Goal: Book appointment/travel/reservation

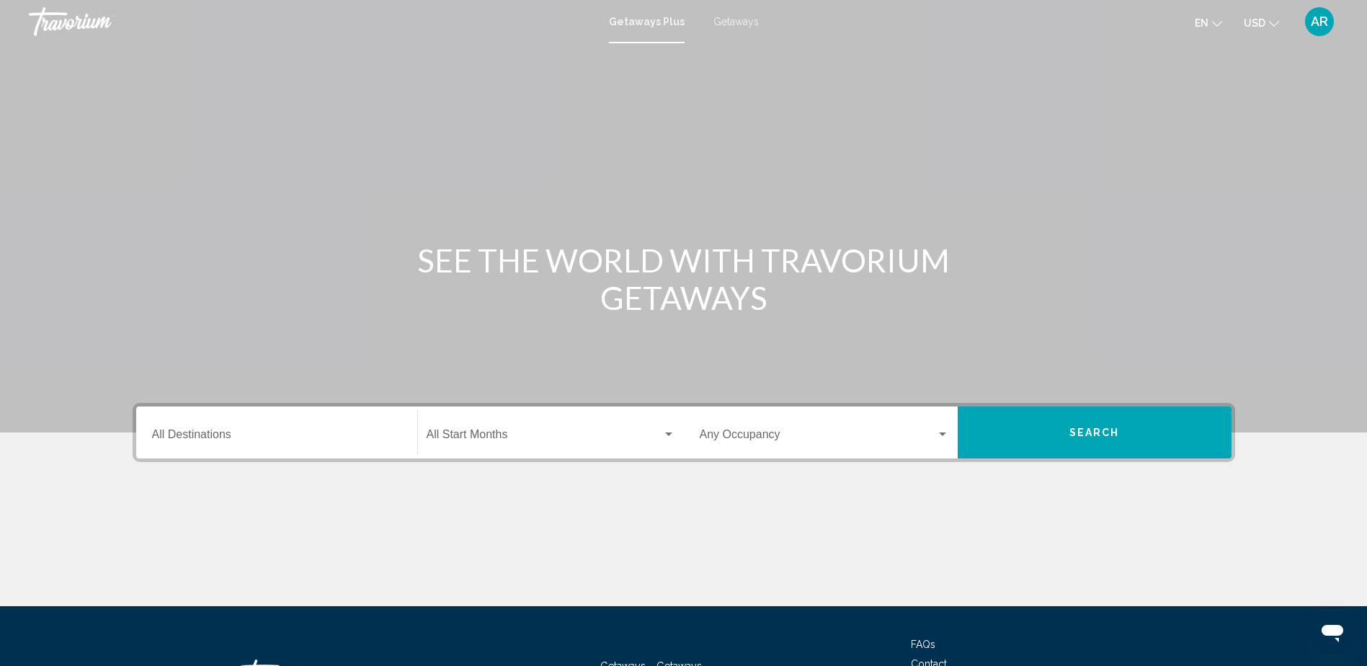
click at [233, 445] on div "Destination All Destinations" at bounding box center [276, 432] width 249 height 45
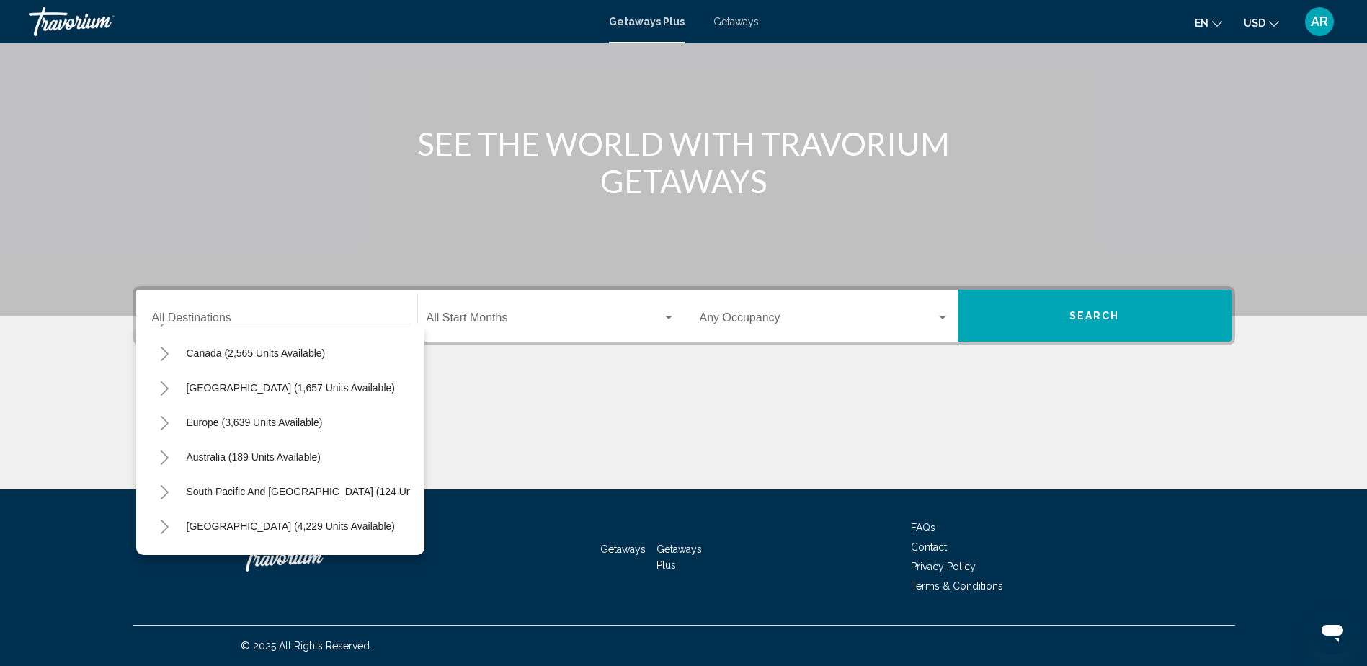
scroll to position [79, 0]
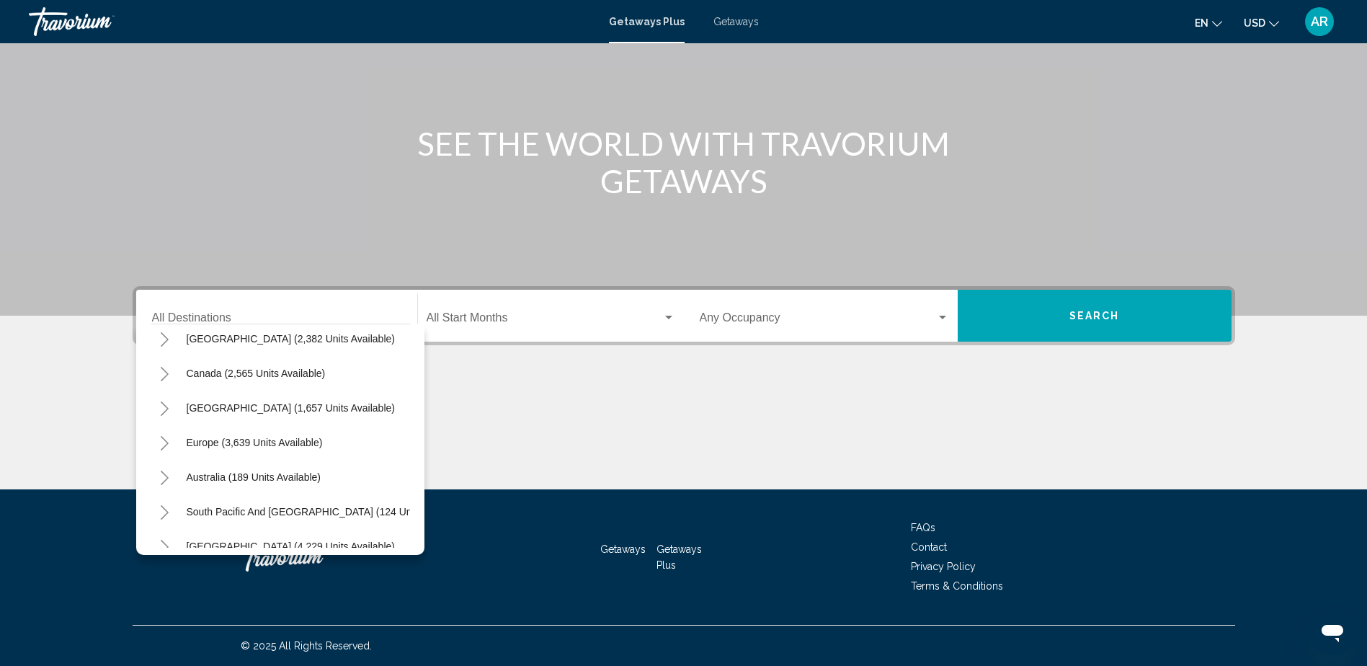
click at [296, 407] on span "[GEOGRAPHIC_DATA] (1,657 units available)" at bounding box center [291, 408] width 208 height 12
type input "**********"
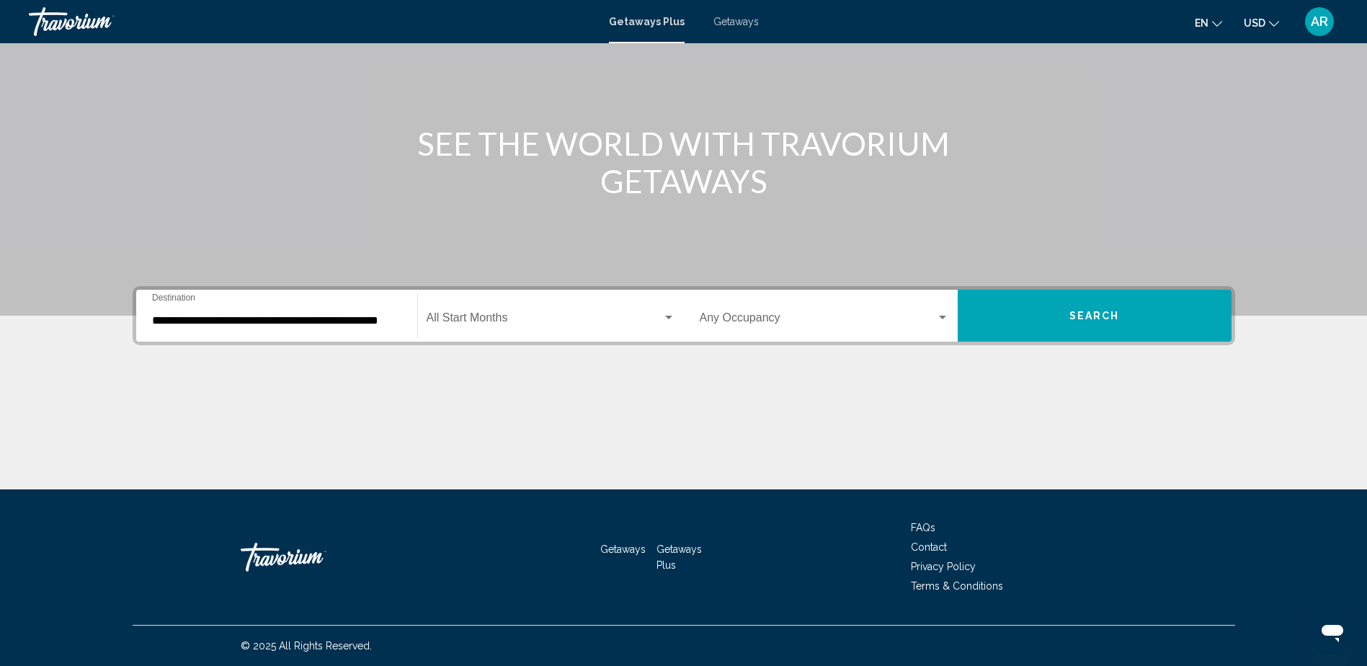
click at [523, 312] on div "Start Month All Start Months" at bounding box center [551, 315] width 249 height 45
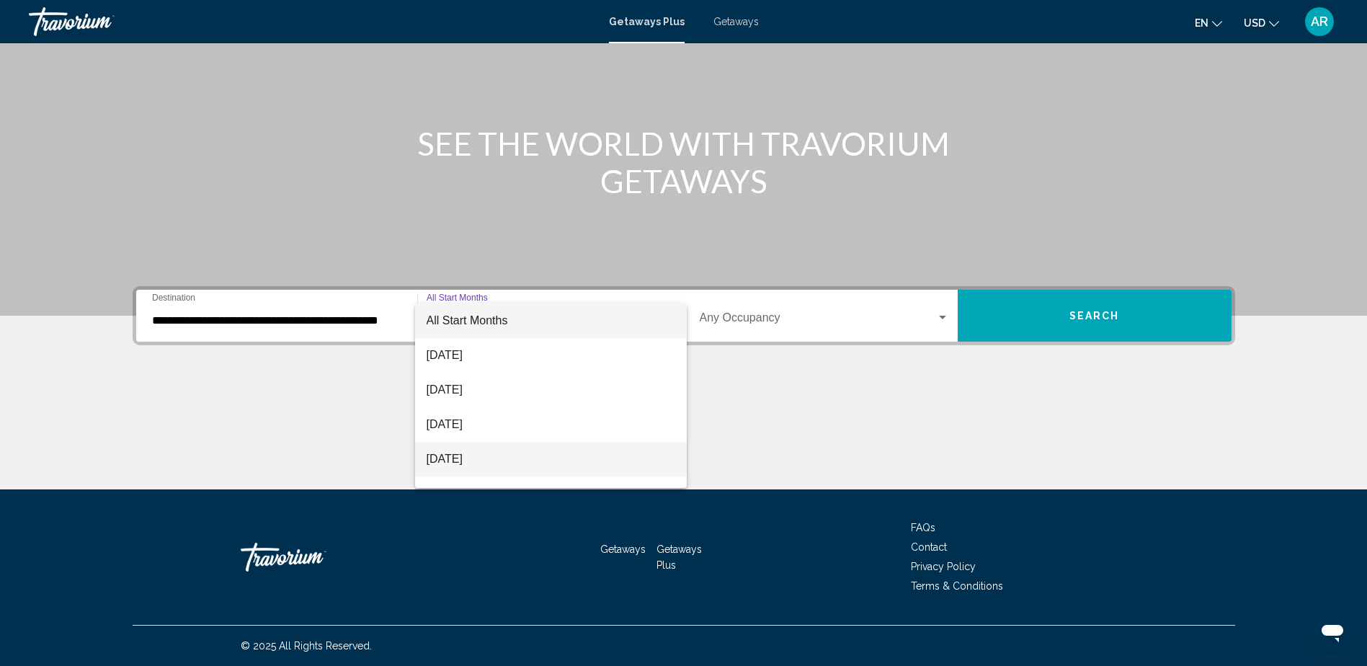
click at [470, 455] on span "[DATE]" at bounding box center [551, 459] width 249 height 35
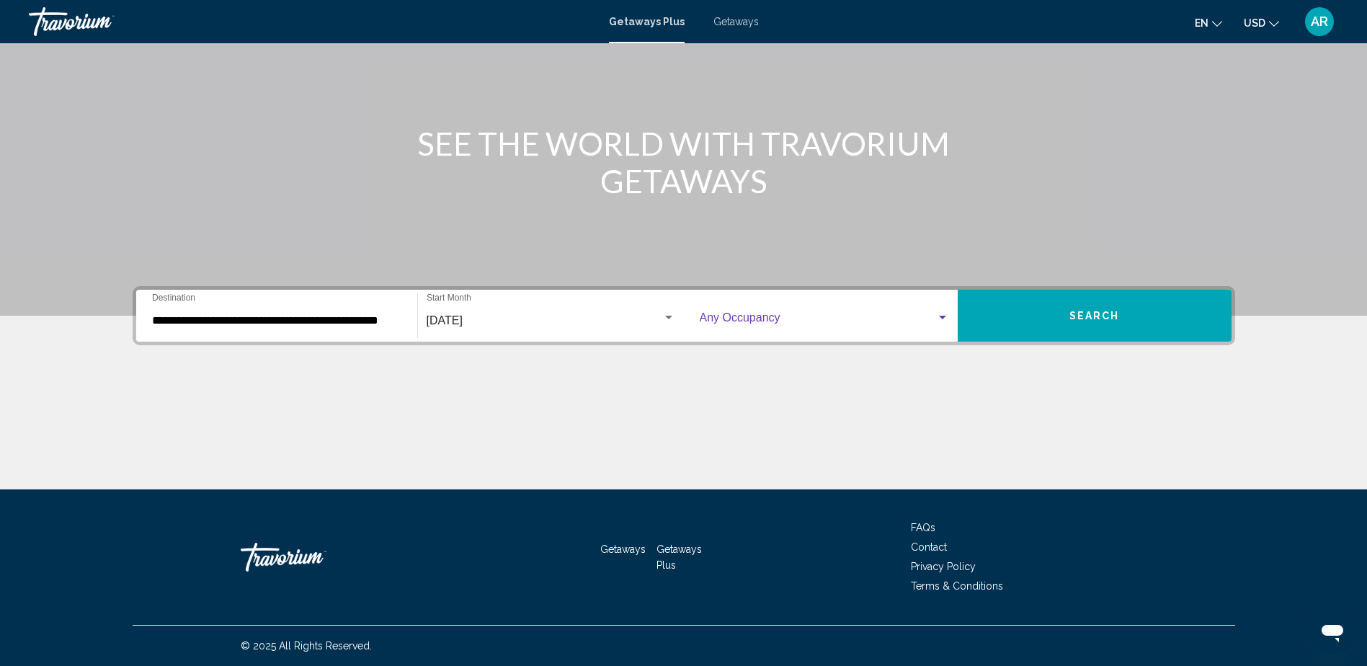
click at [755, 313] on div "Occupancy Any Occupancy" at bounding box center [824, 315] width 249 height 45
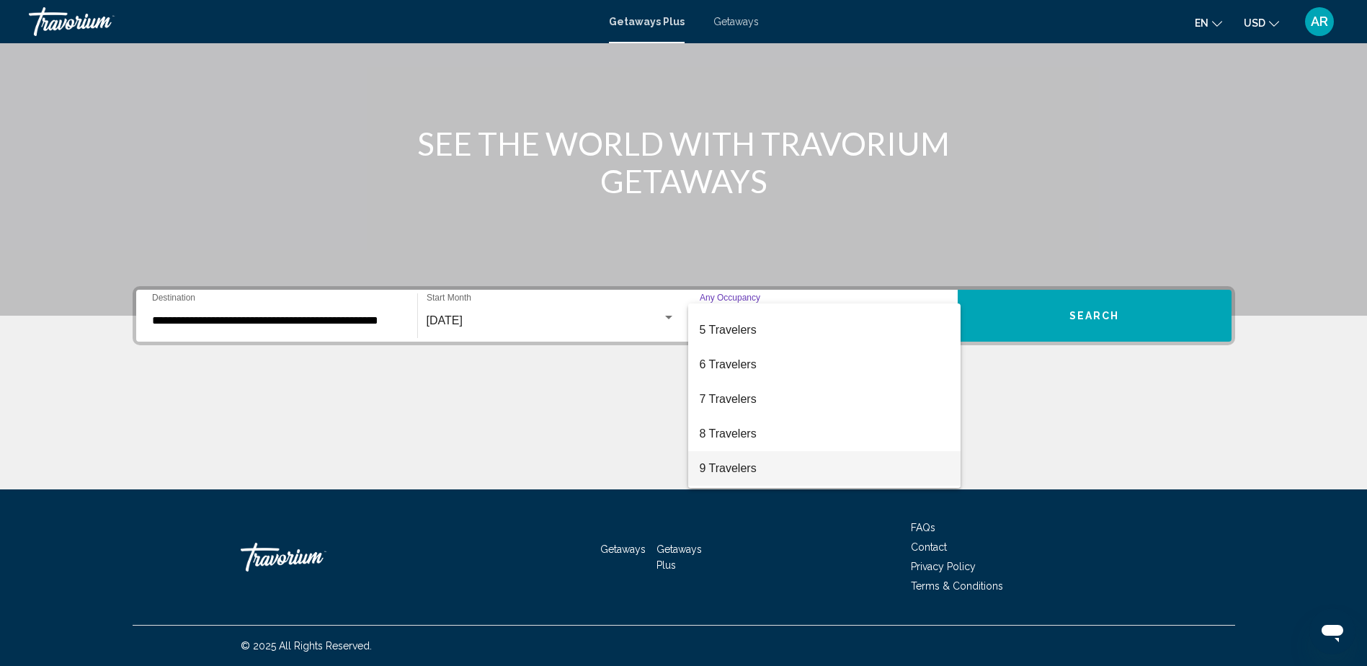
scroll to position [161, 0]
click at [749, 468] on span "10 Travelers" at bounding box center [824, 470] width 249 height 35
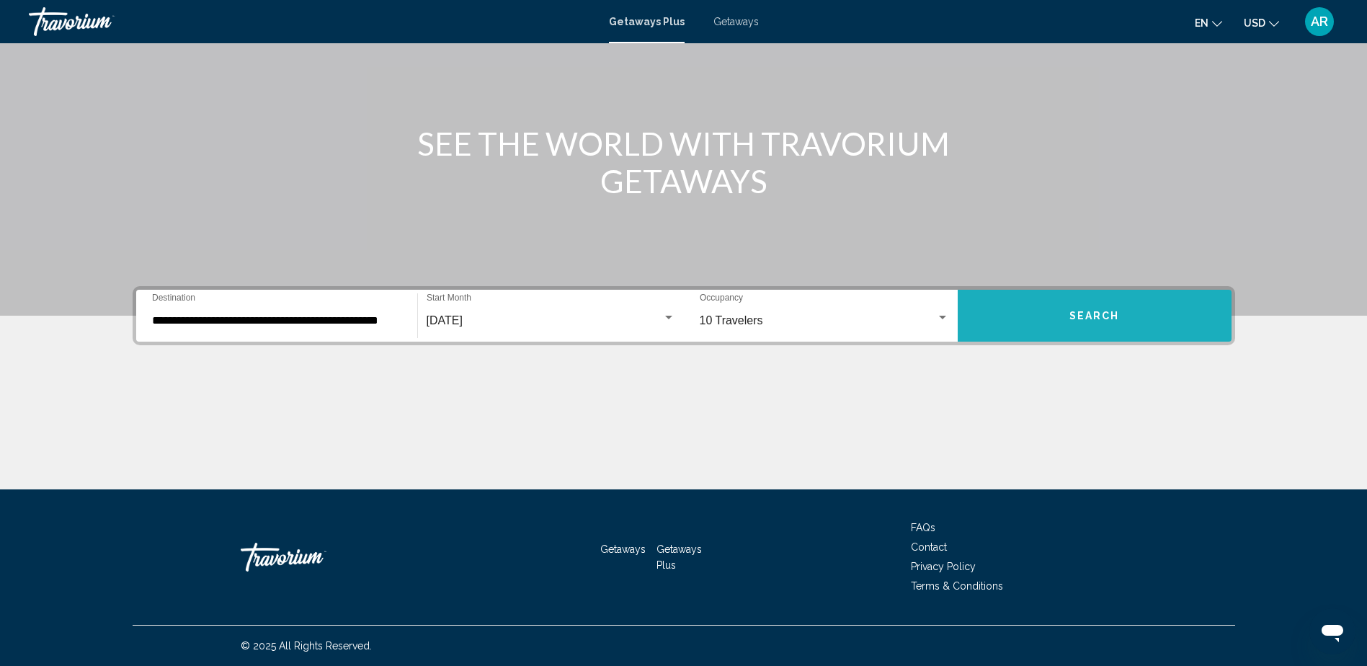
click at [1108, 313] on span "Search" at bounding box center [1095, 317] width 50 height 12
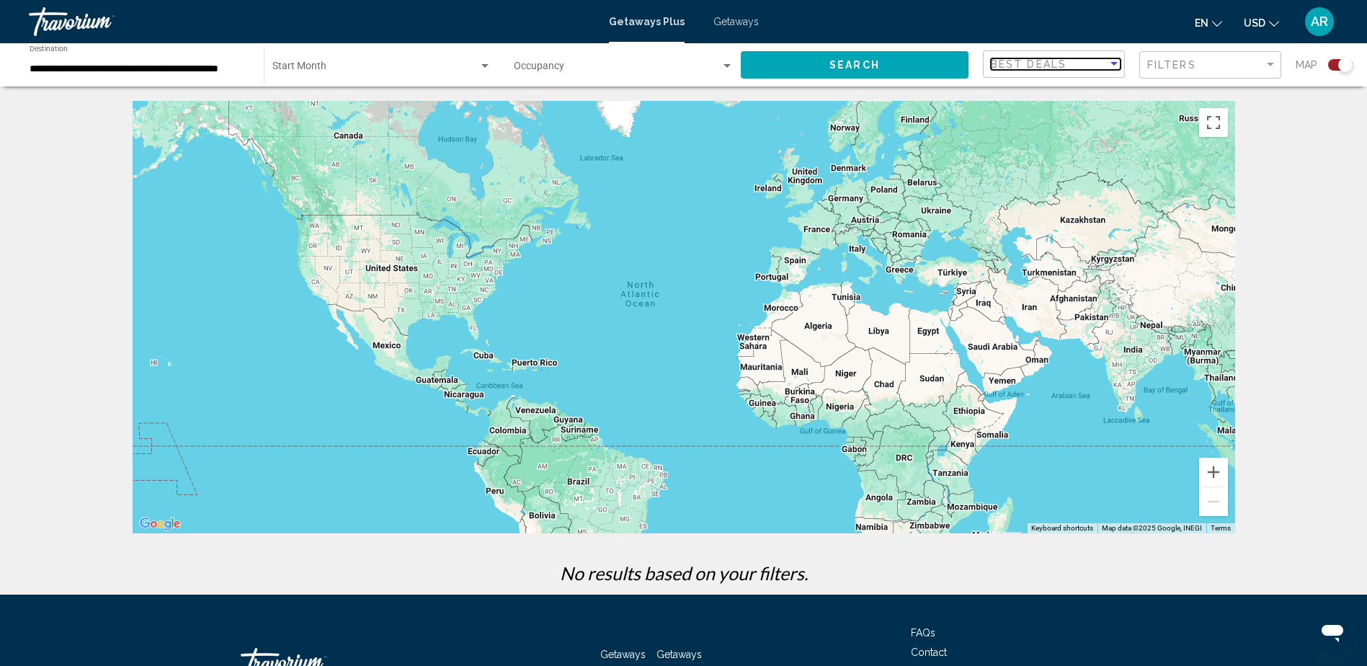
click at [1099, 61] on div "Best Deals" at bounding box center [1049, 64] width 117 height 12
click at [1184, 62] on div at bounding box center [683, 333] width 1367 height 666
click at [1189, 62] on span "Filters" at bounding box center [1171, 65] width 49 height 12
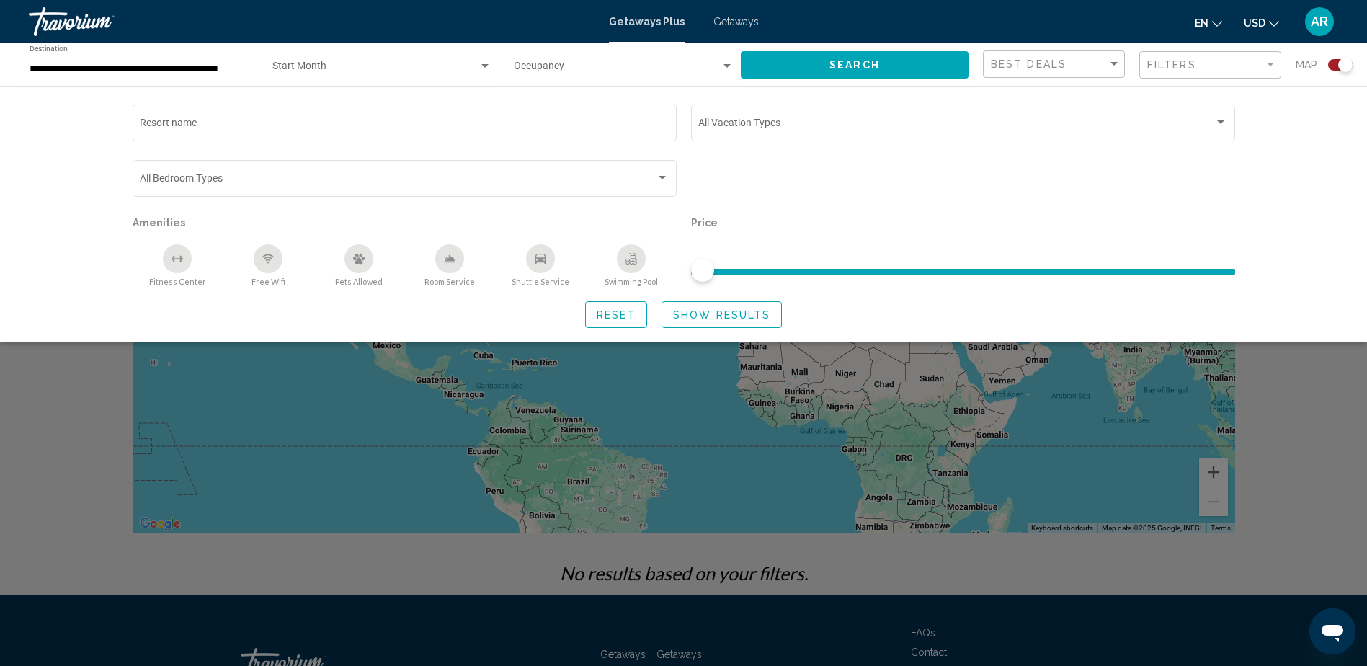
click at [629, 309] on span "Reset" at bounding box center [617, 315] width 40 height 12
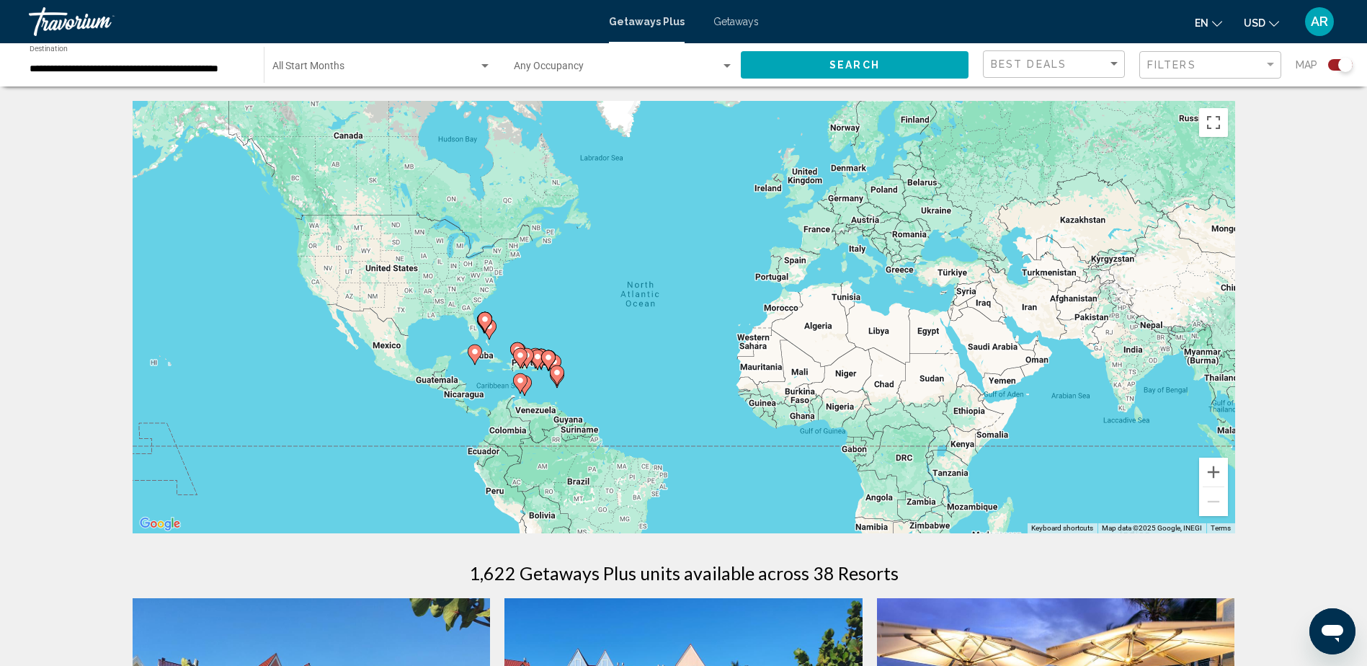
click at [361, 63] on span "Search widget" at bounding box center [375, 69] width 206 height 12
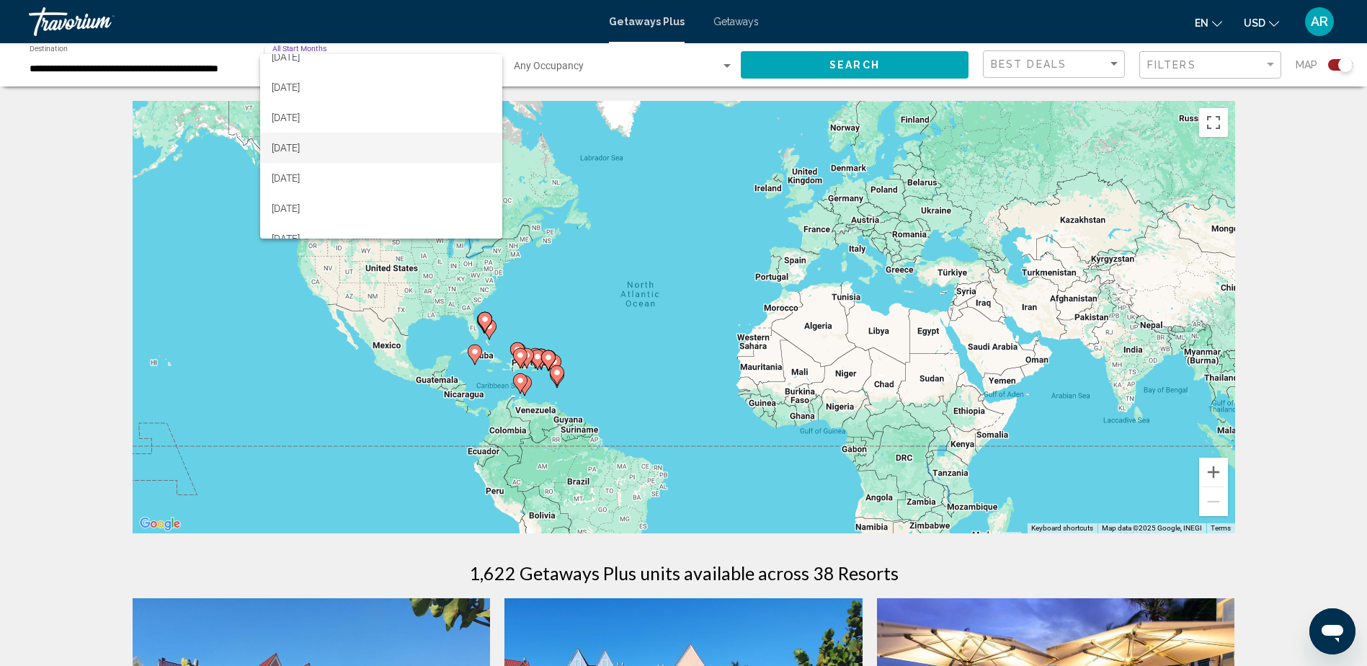
scroll to position [58, 0]
click at [309, 223] on span "[DATE]" at bounding box center [381, 223] width 219 height 30
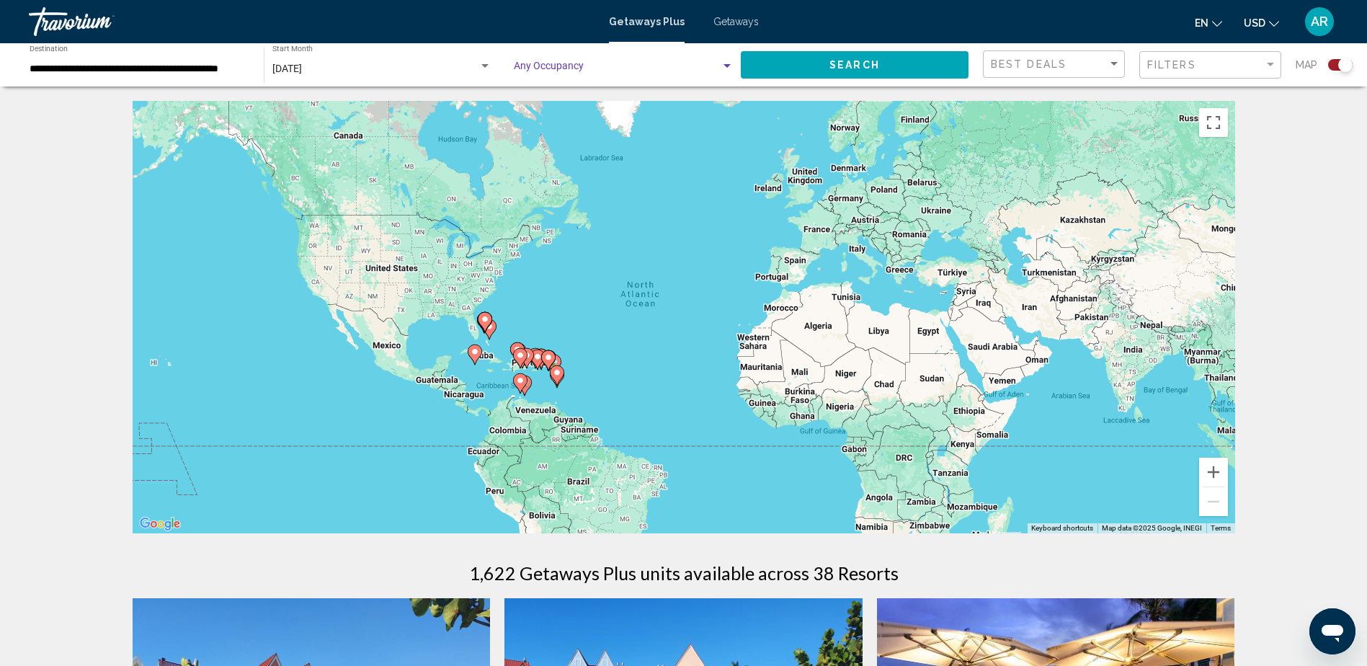
click at [626, 68] on span "Search widget" at bounding box center [617, 69] width 207 height 12
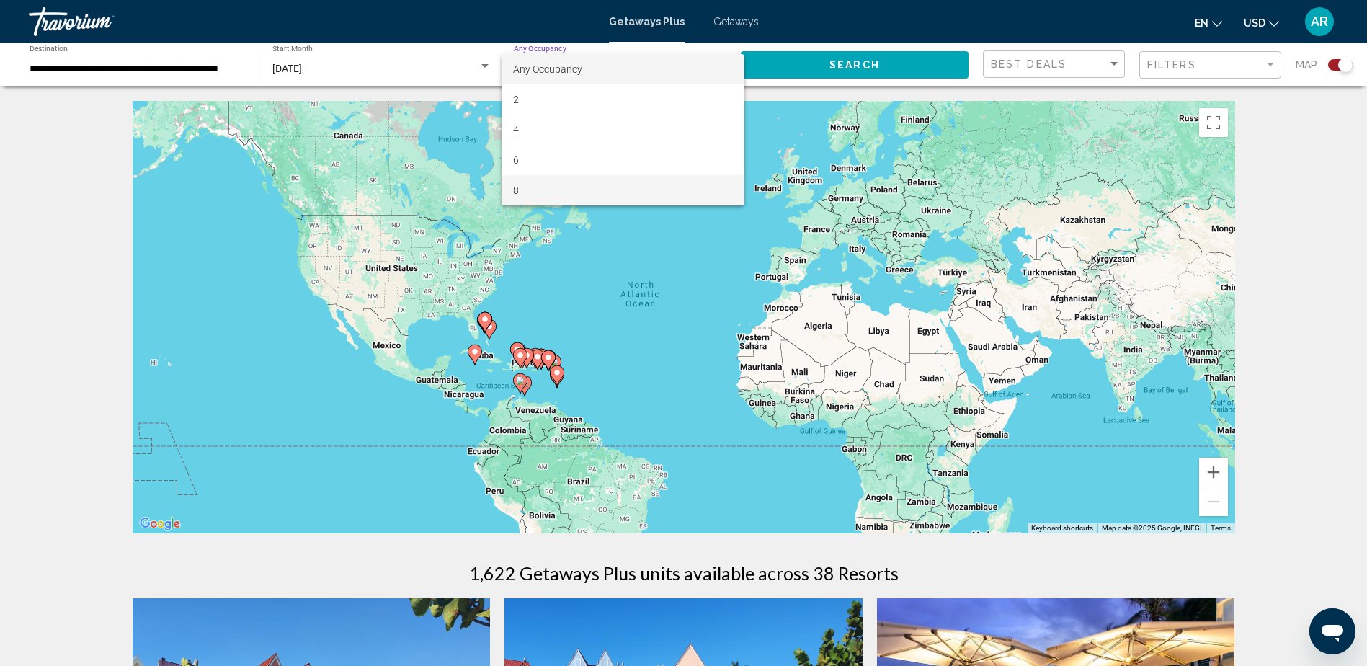
click at [528, 187] on span "8" at bounding box center [623, 190] width 220 height 30
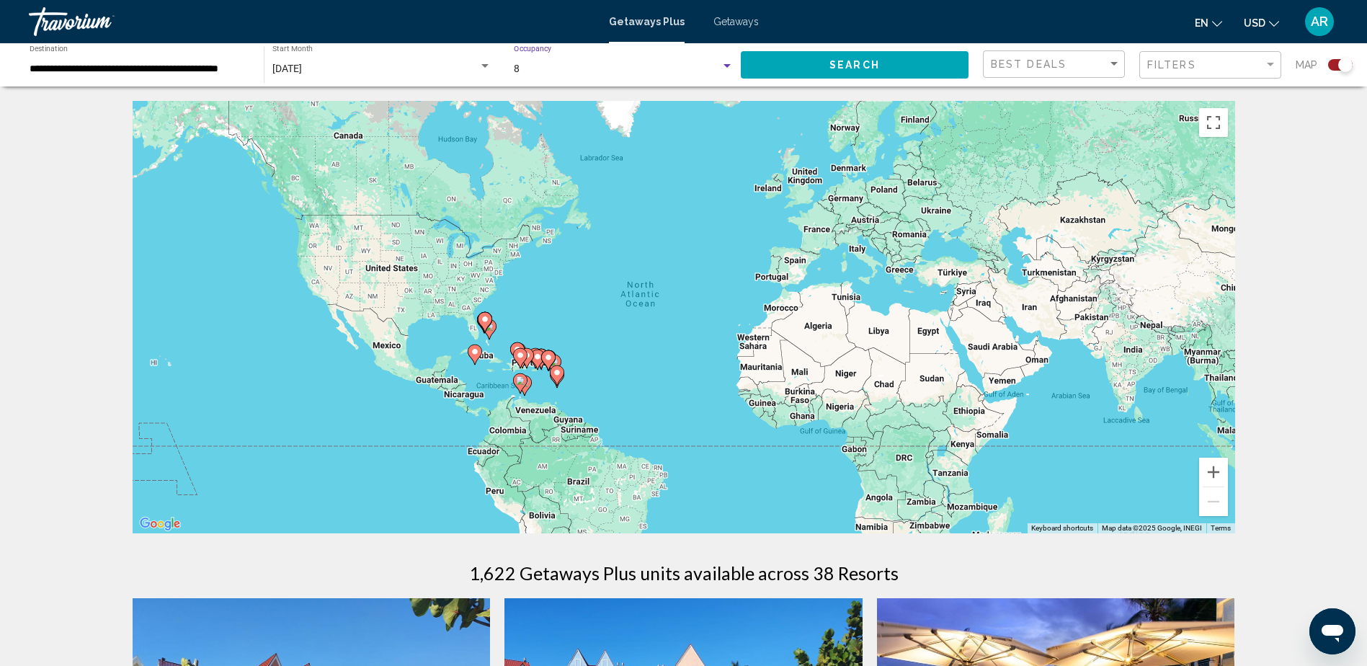
click at [864, 73] on button "Search" at bounding box center [855, 64] width 228 height 27
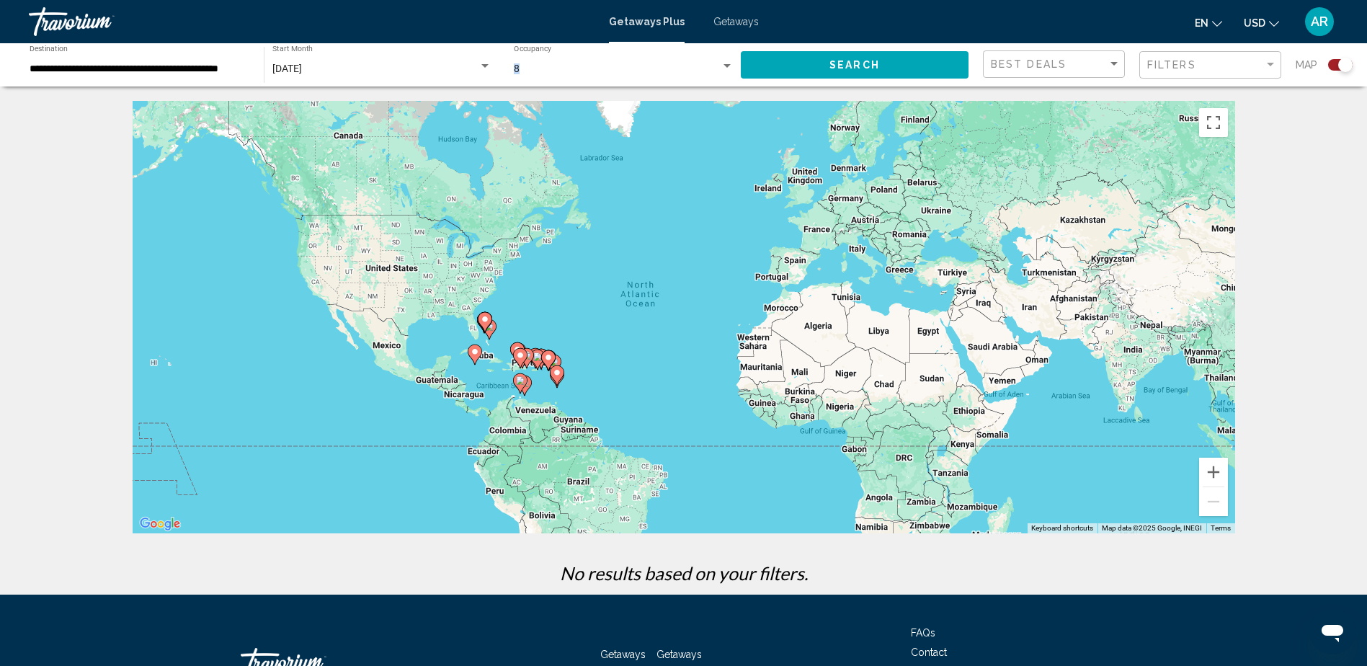
click at [710, 62] on div "8 Occupancy Any Occupancy" at bounding box center [624, 65] width 220 height 40
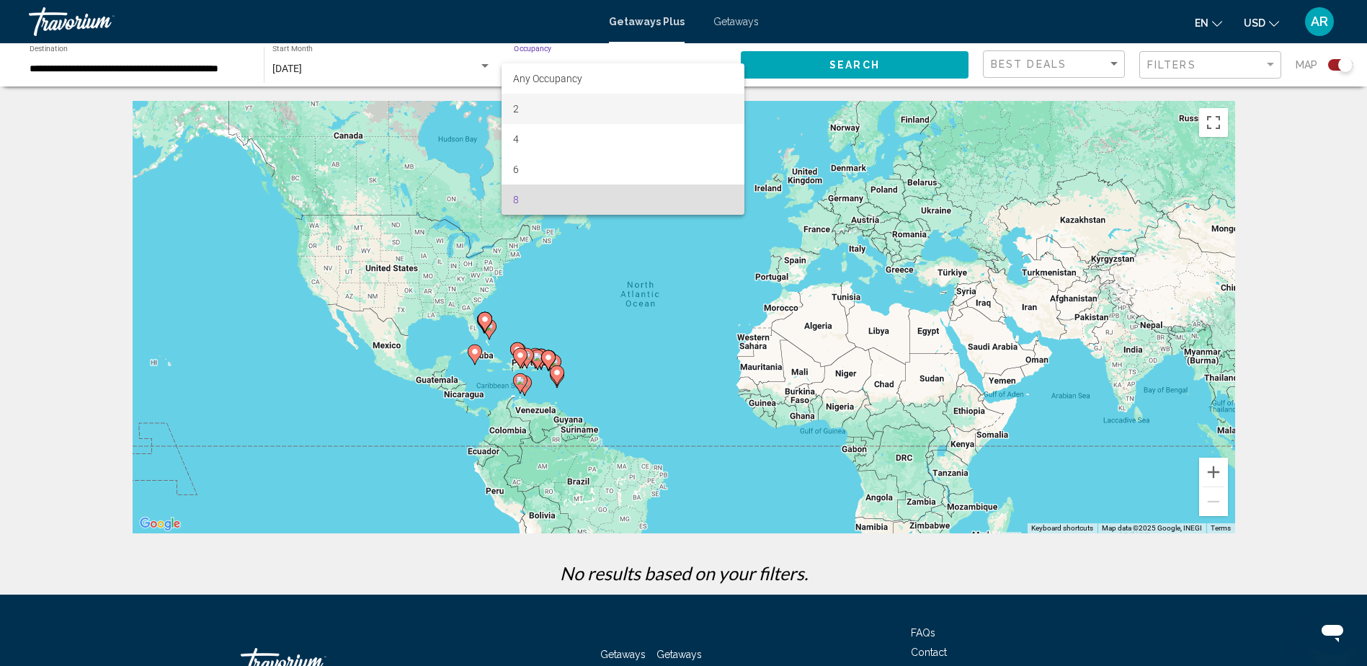
click at [536, 102] on span "2" at bounding box center [623, 109] width 220 height 30
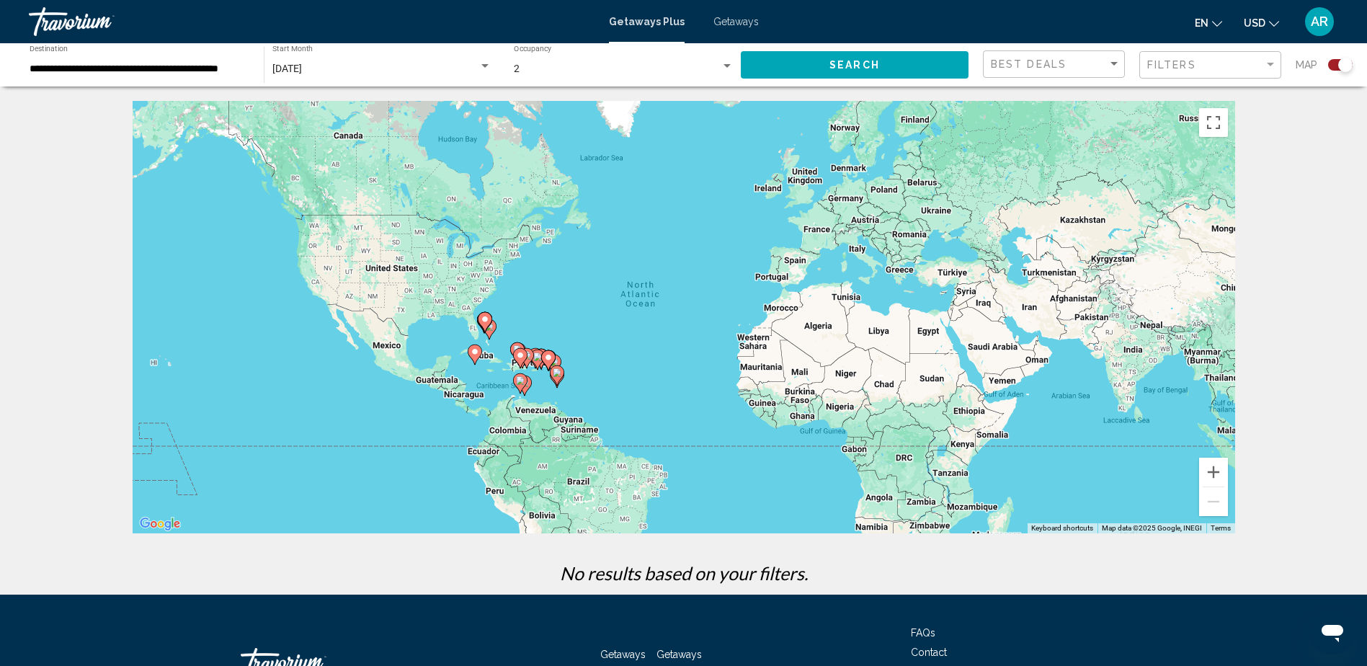
click at [398, 78] on div "[DATE] Start Month All Start Months" at bounding box center [381, 65] width 219 height 40
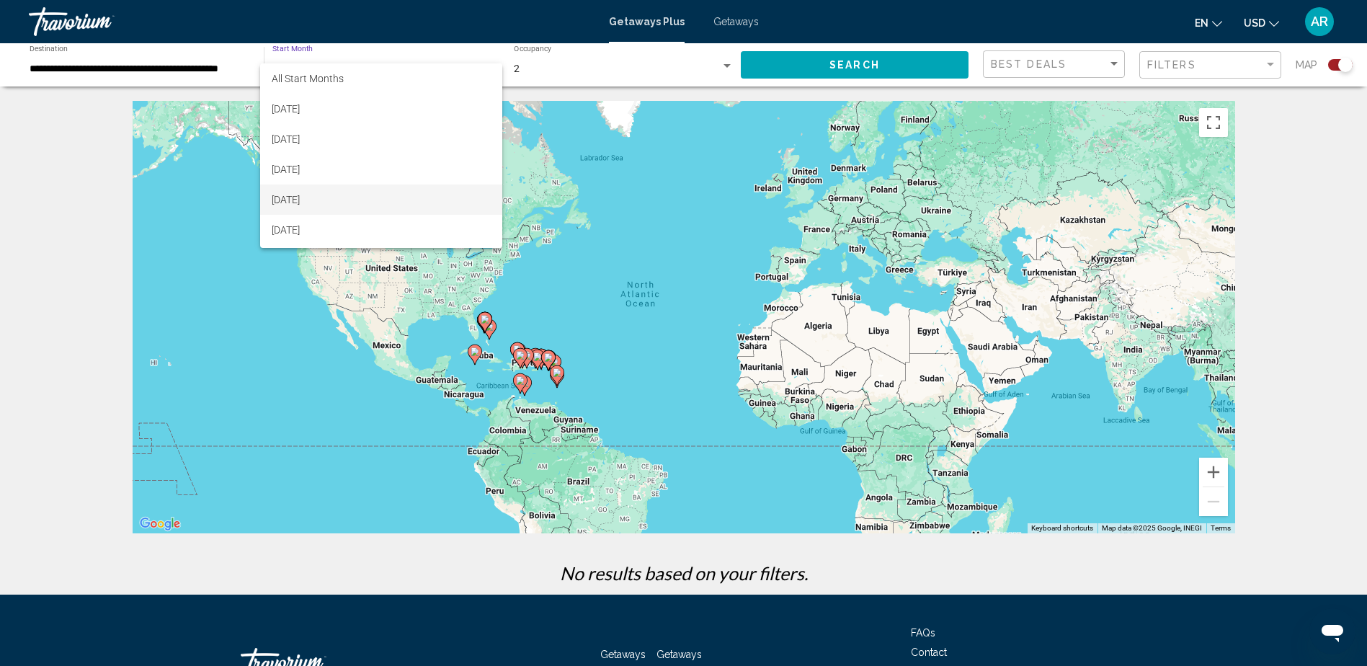
click at [323, 195] on span "[DATE]" at bounding box center [381, 200] width 219 height 30
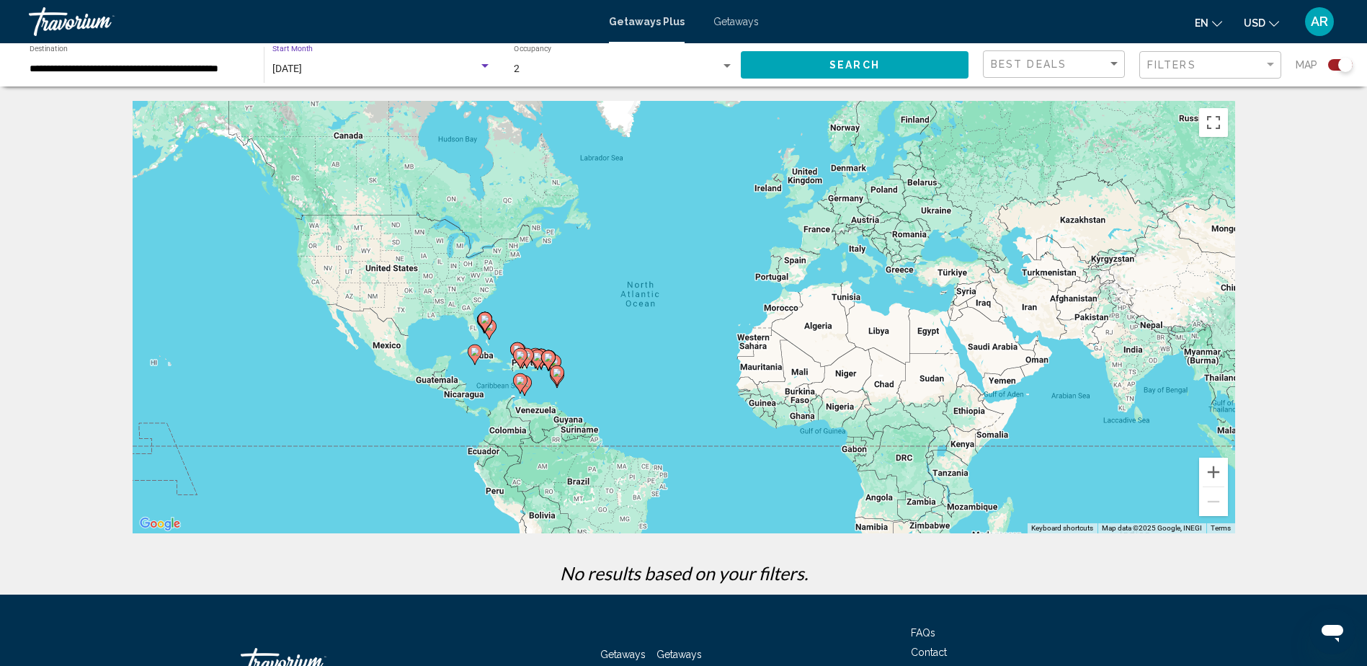
click at [814, 60] on button "Search" at bounding box center [855, 64] width 228 height 27
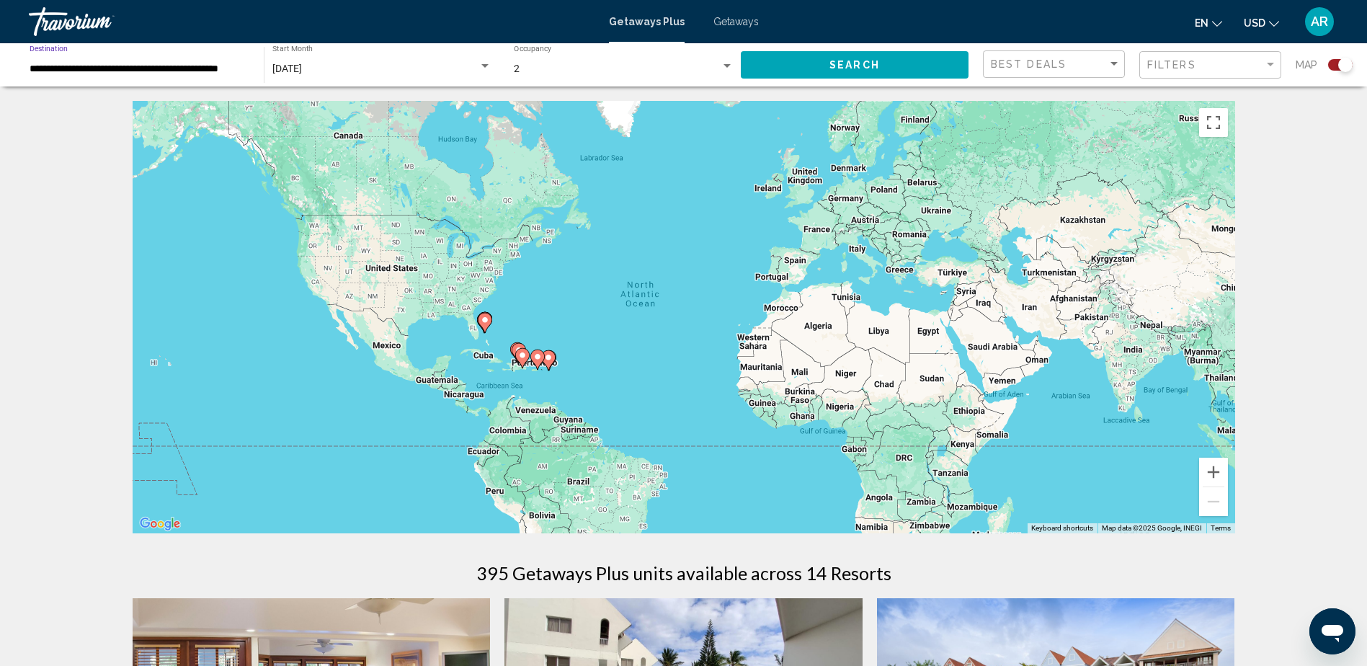
click at [151, 72] on input "**********" at bounding box center [140, 69] width 220 height 12
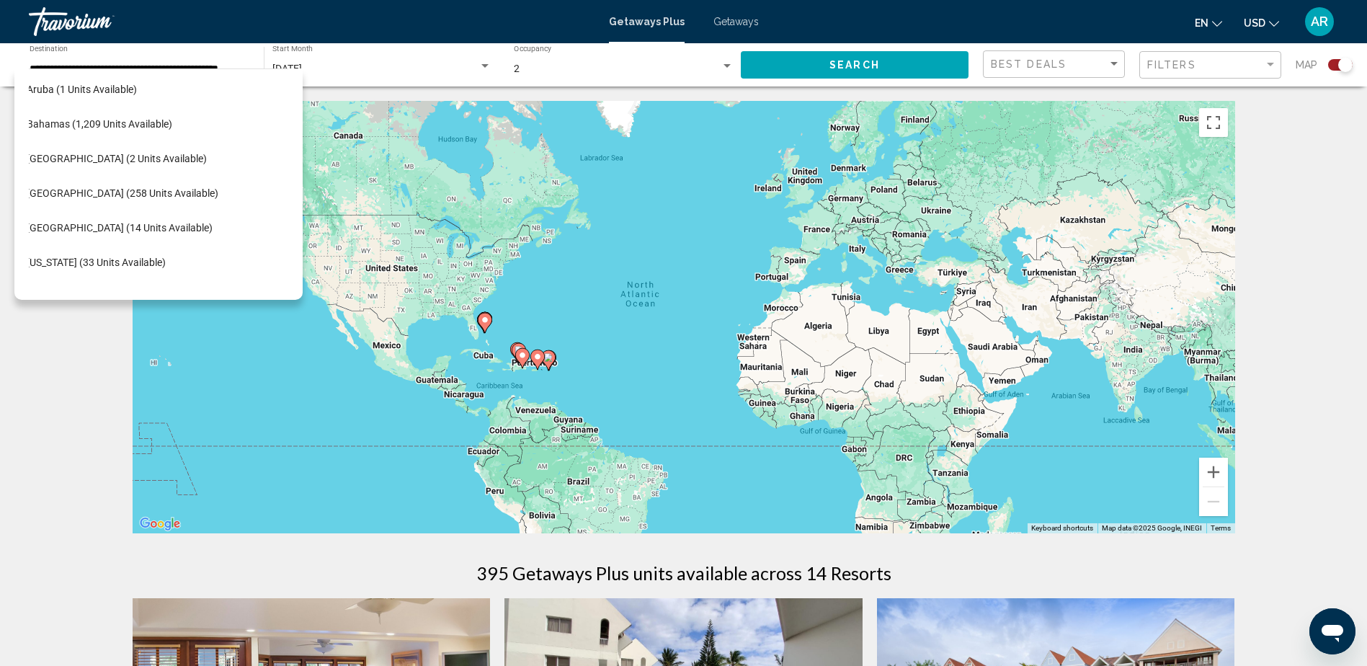
scroll to position [218, 24]
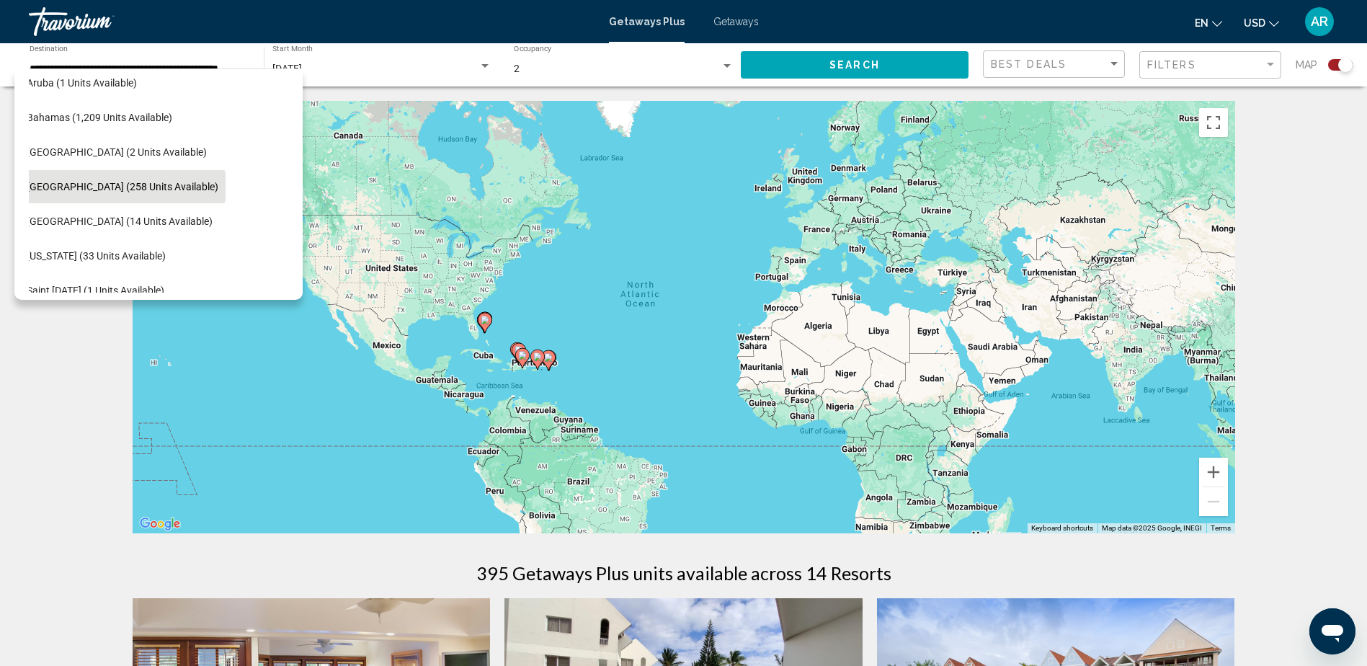
click at [154, 185] on span "[GEOGRAPHIC_DATA] (258 units available)" at bounding box center [123, 187] width 192 height 12
type input "**********"
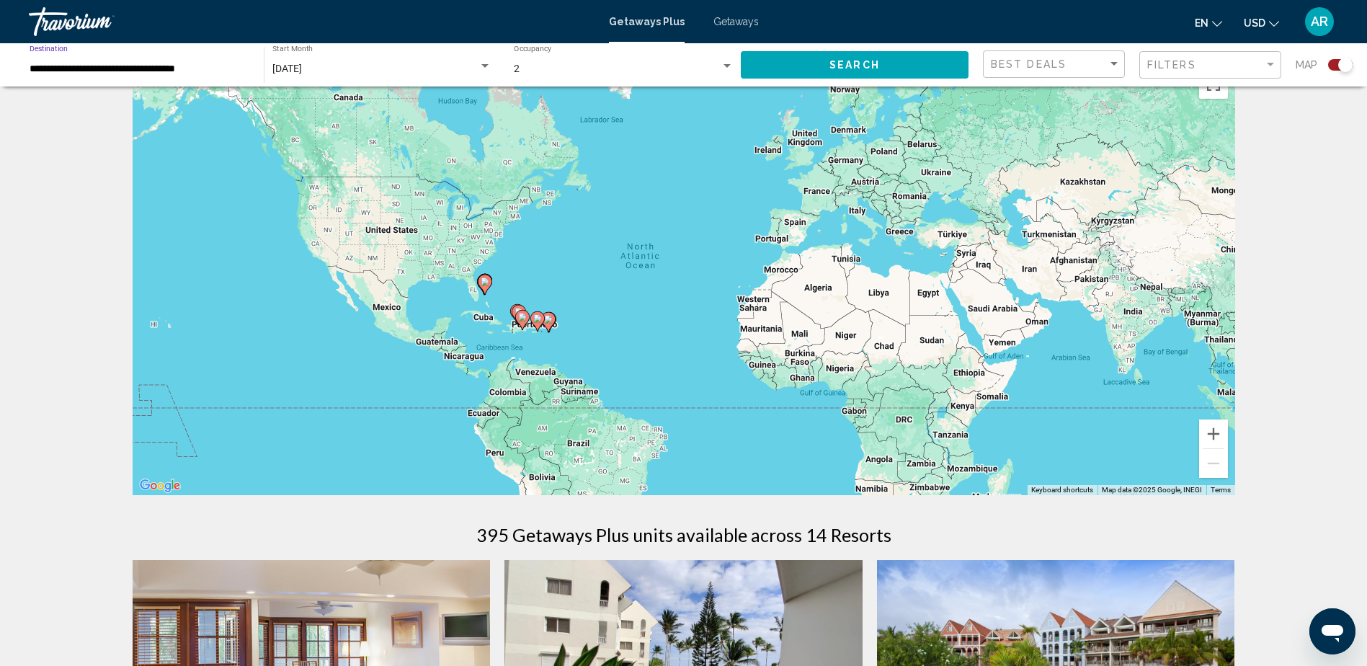
scroll to position [0, 0]
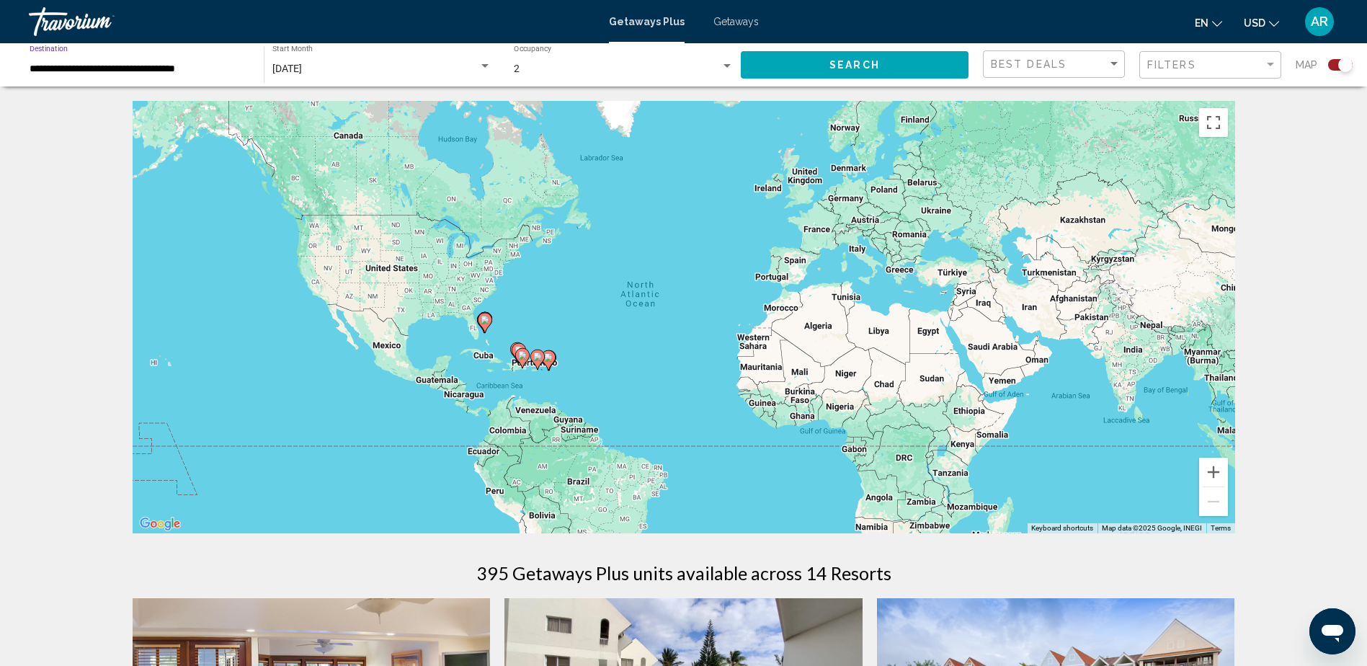
click at [882, 58] on button "Search" at bounding box center [855, 64] width 228 height 27
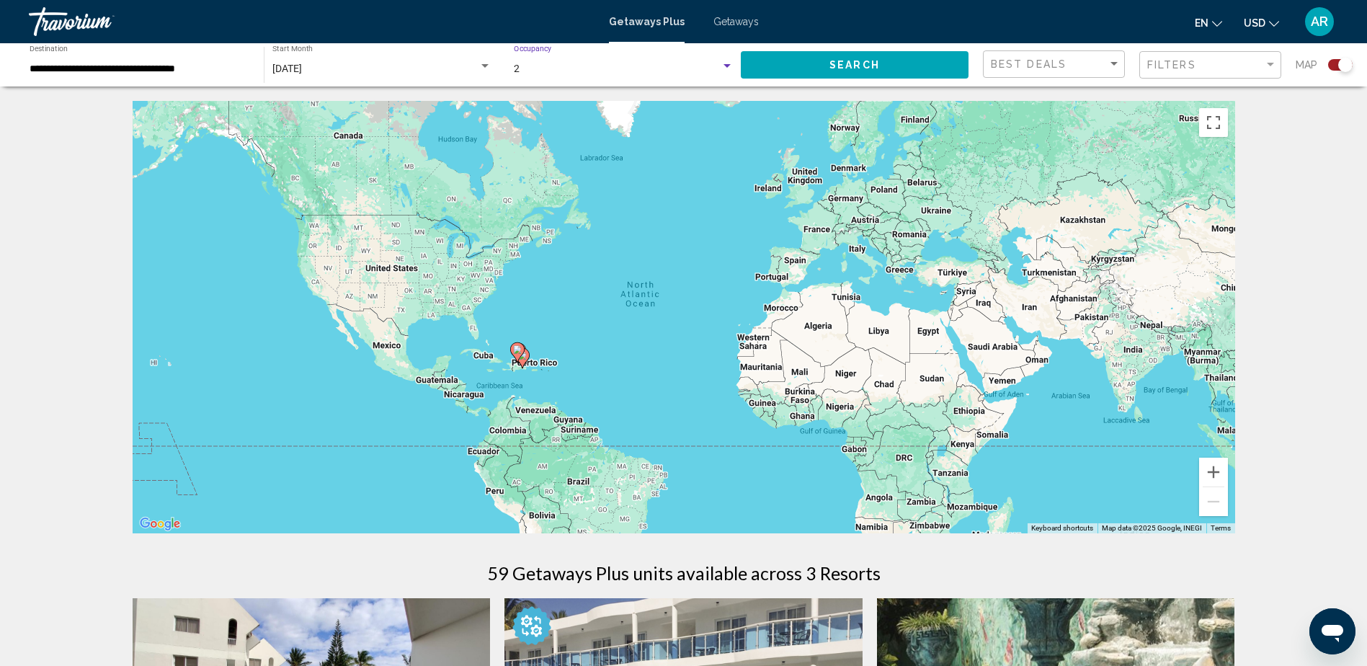
click at [723, 62] on div "Search widget" at bounding box center [727, 67] width 13 height 12
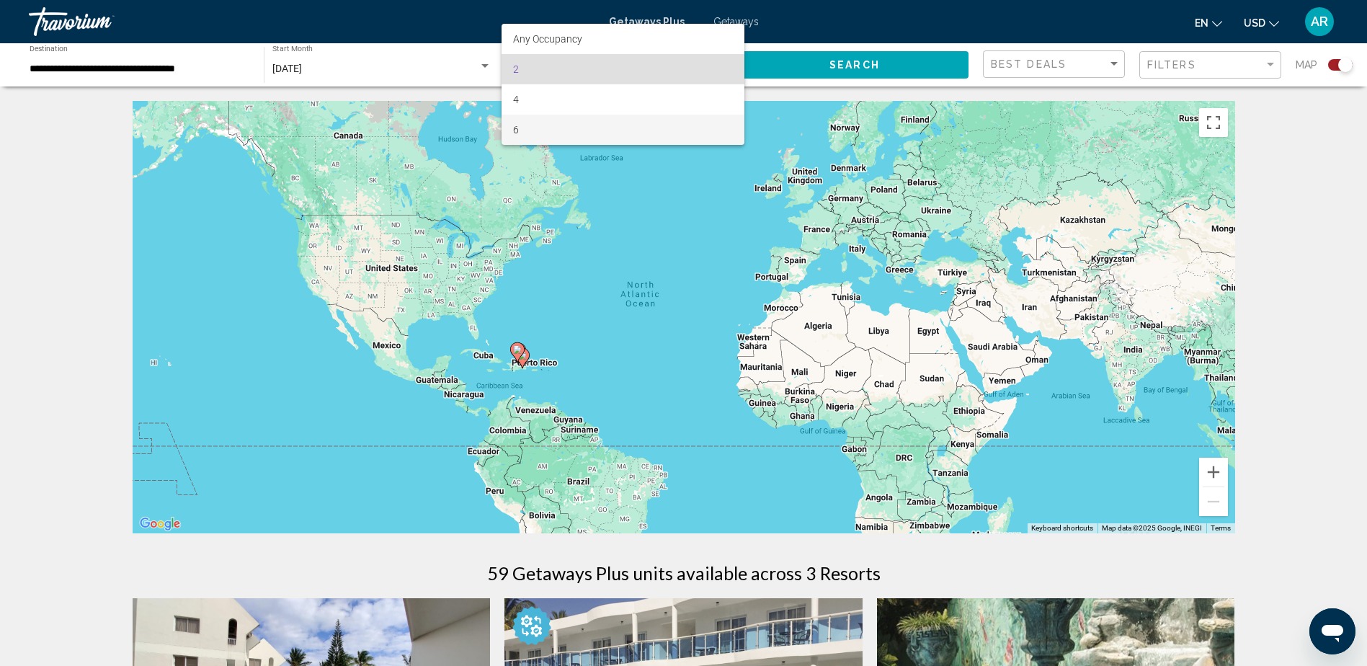
scroll to position [657, 0]
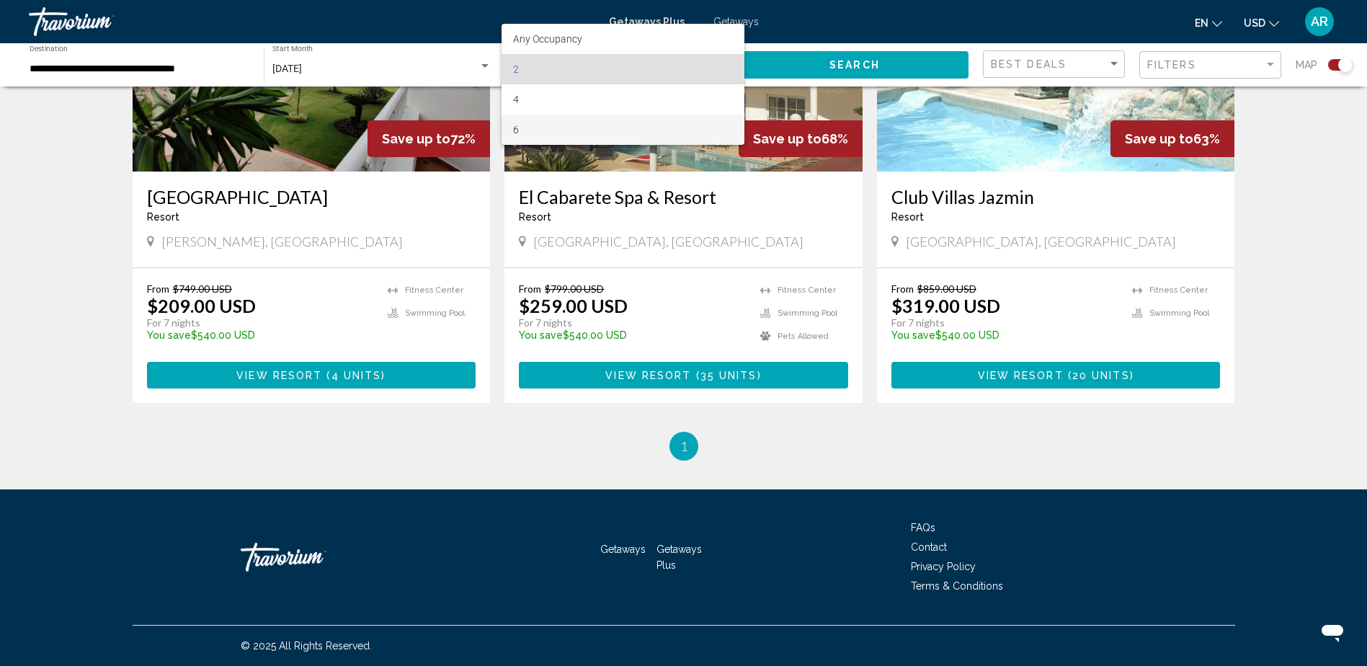
click at [515, 129] on span "6" at bounding box center [623, 130] width 220 height 30
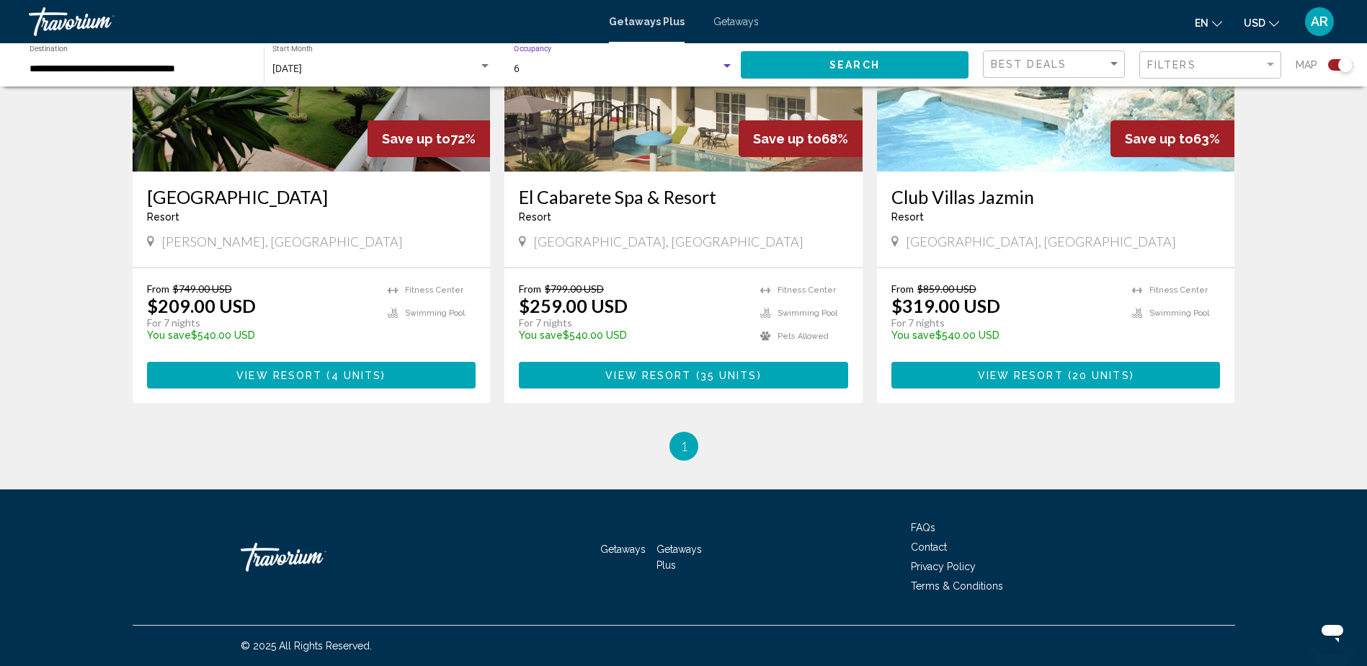
click at [823, 63] on button "Search" at bounding box center [855, 64] width 228 height 27
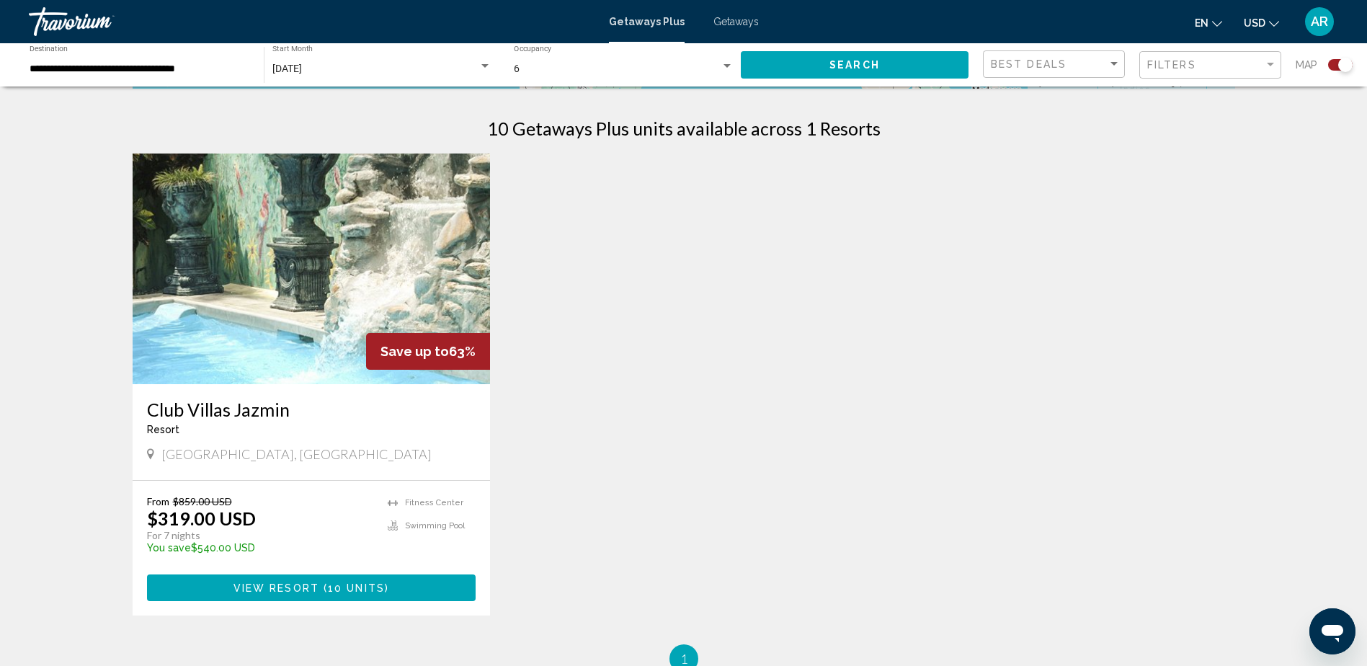
scroll to position [446, 0]
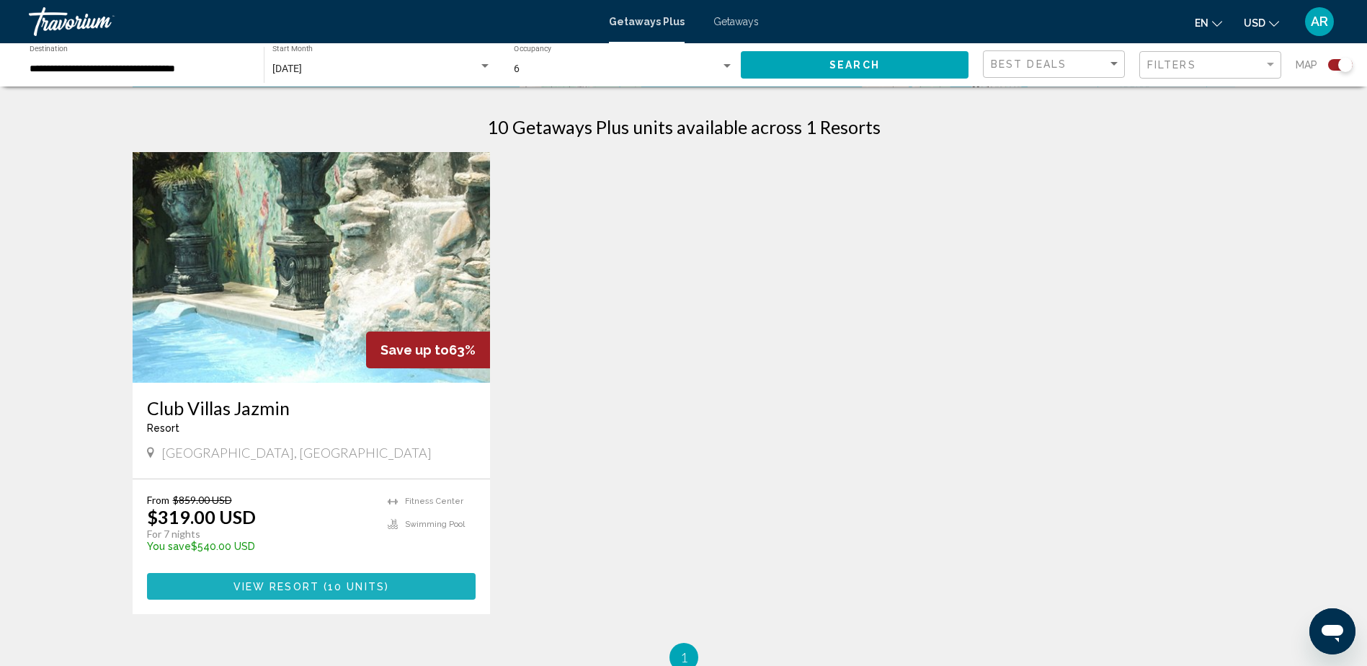
click at [309, 582] on span "View Resort" at bounding box center [277, 587] width 86 height 12
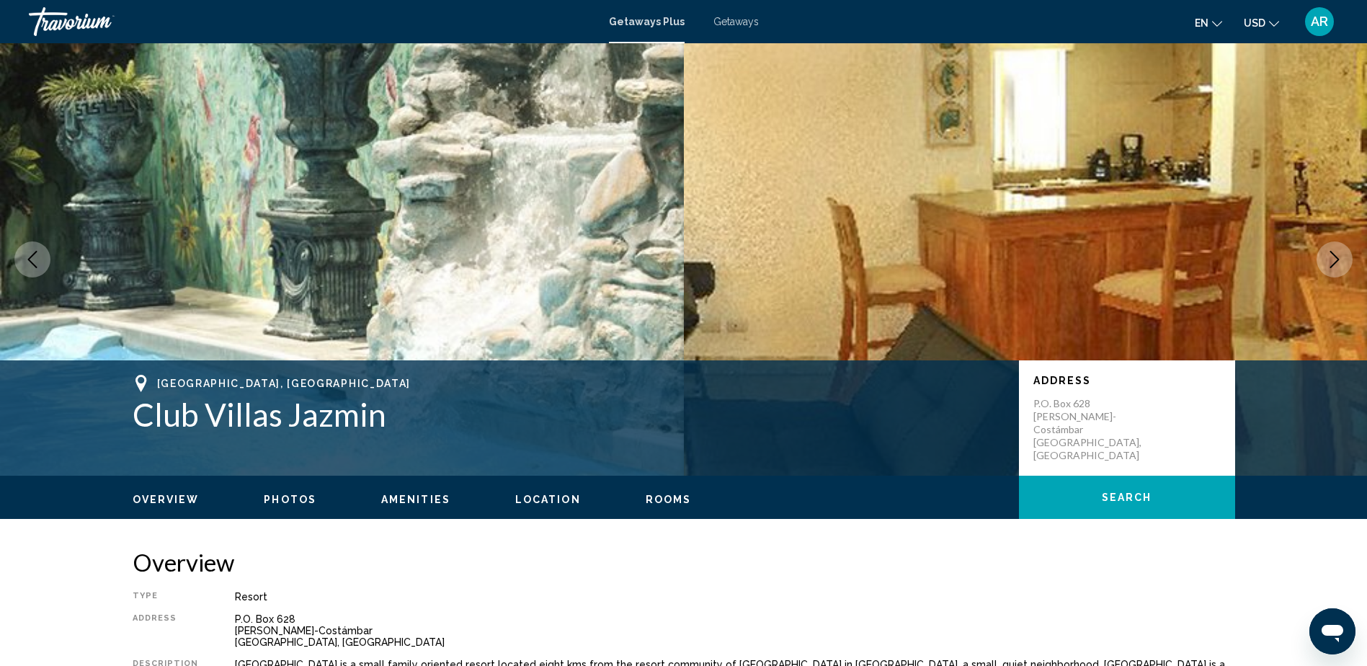
click at [293, 498] on span "Photos" at bounding box center [290, 500] width 53 height 12
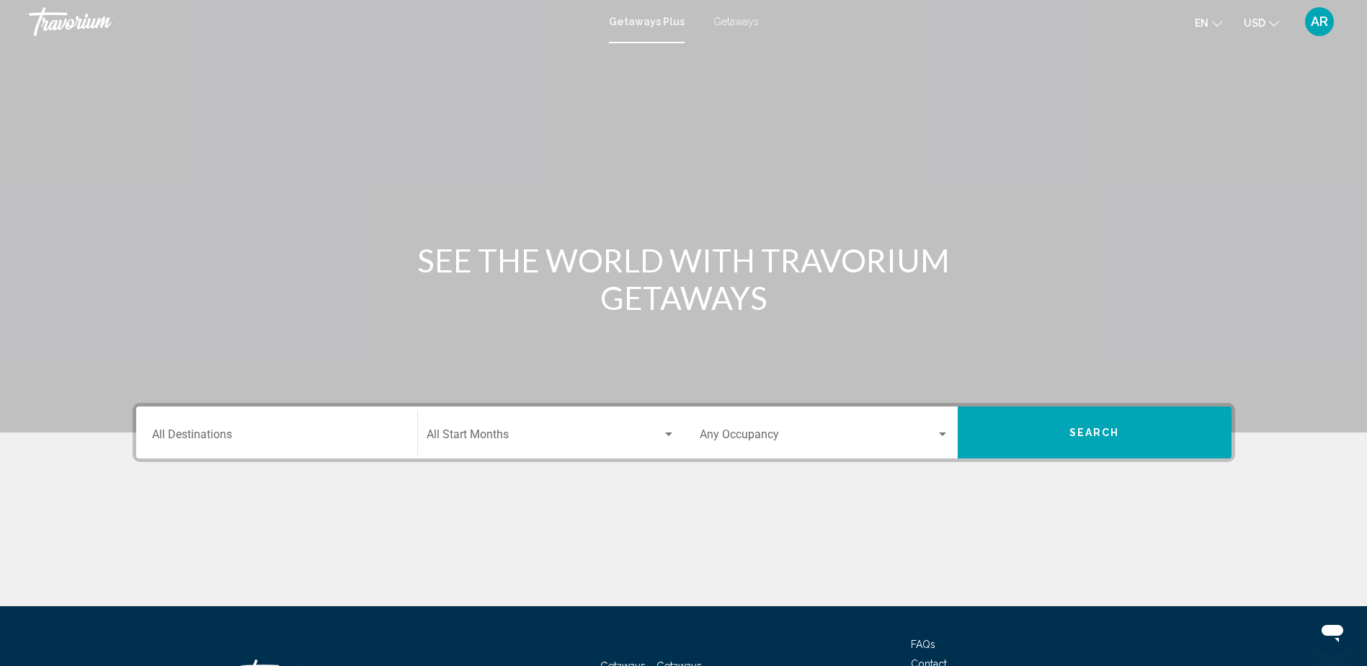
click at [220, 432] on input "Destination All Destinations" at bounding box center [276, 437] width 249 height 13
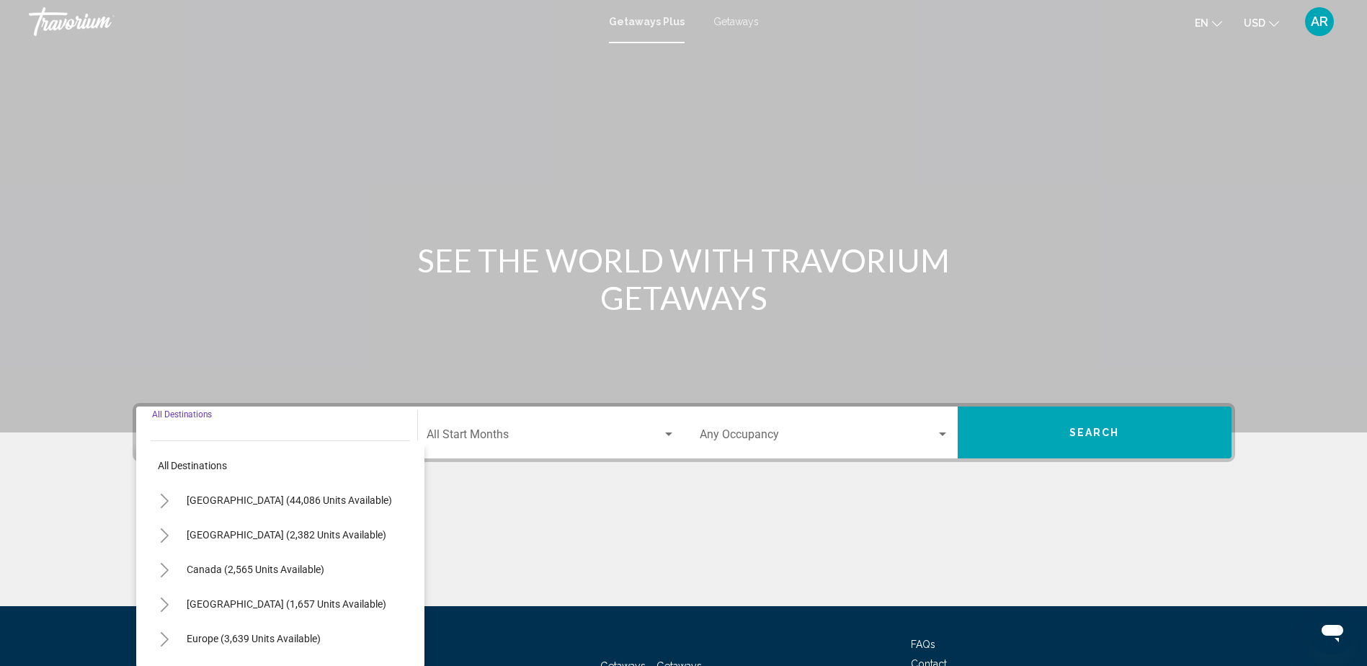
scroll to position [117, 0]
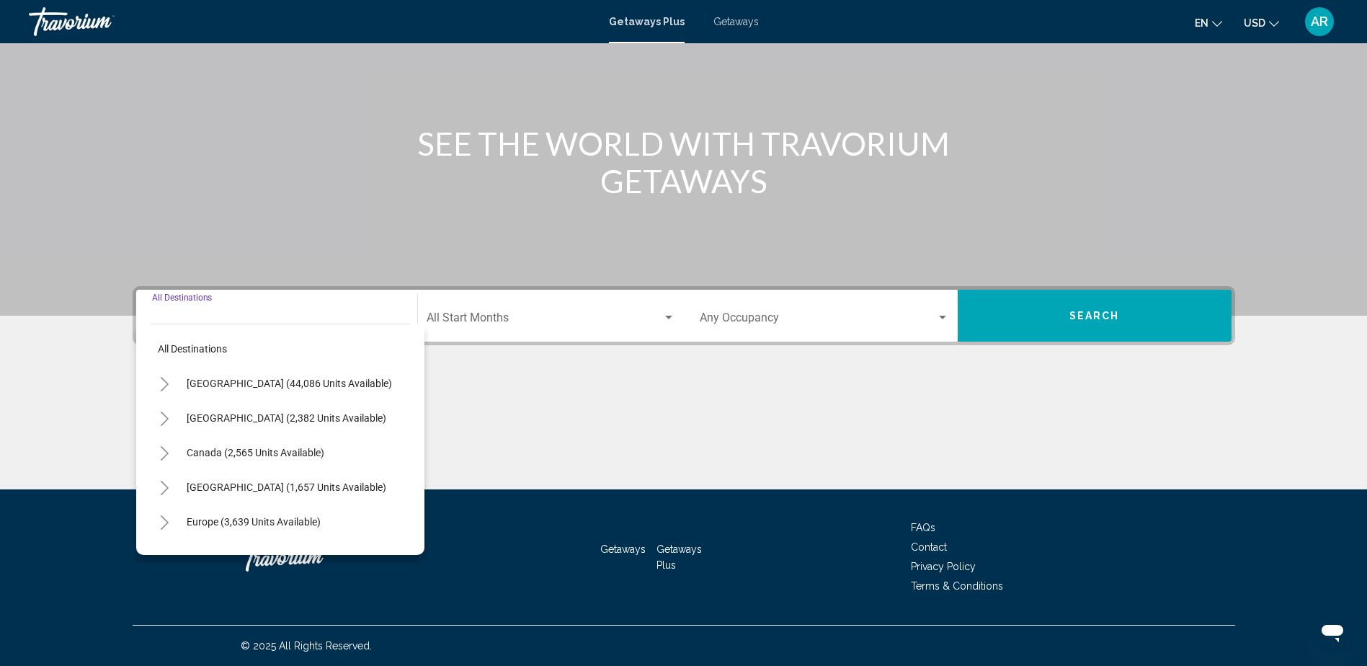
click at [347, 485] on span "[GEOGRAPHIC_DATA] (1,657 units available)" at bounding box center [287, 487] width 200 height 12
type input "**********"
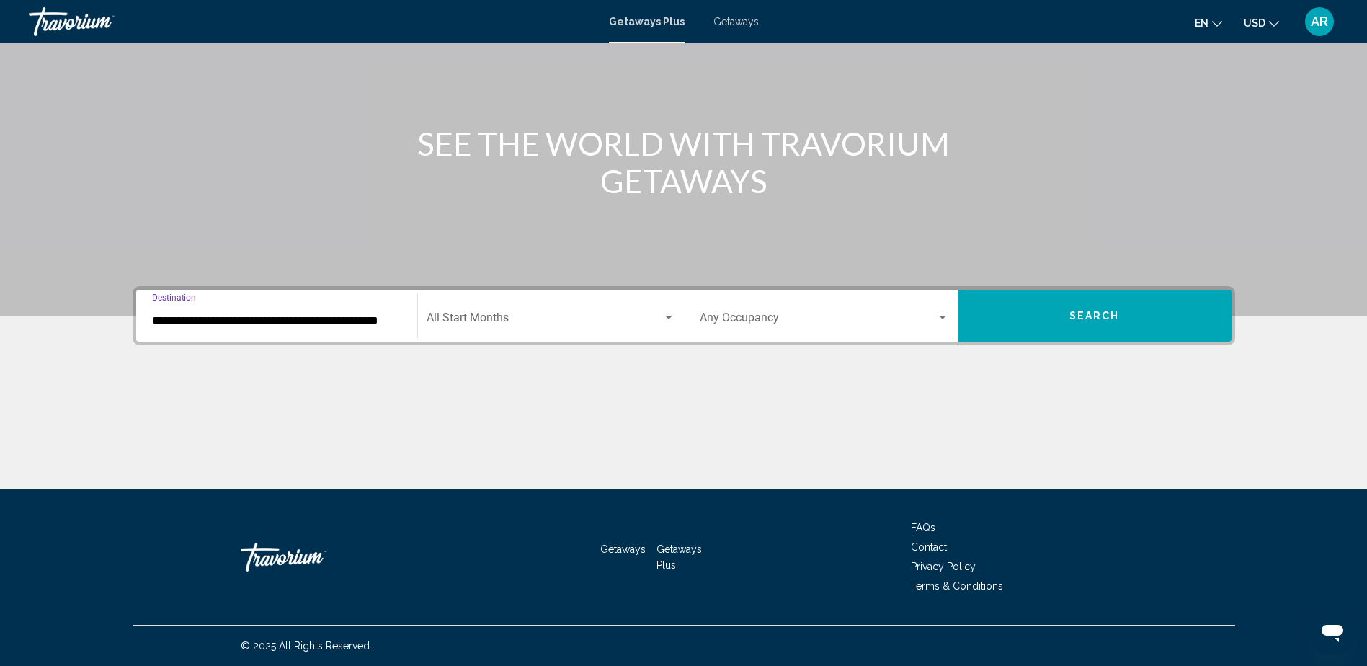
click at [518, 319] on span "Search widget" at bounding box center [545, 320] width 236 height 13
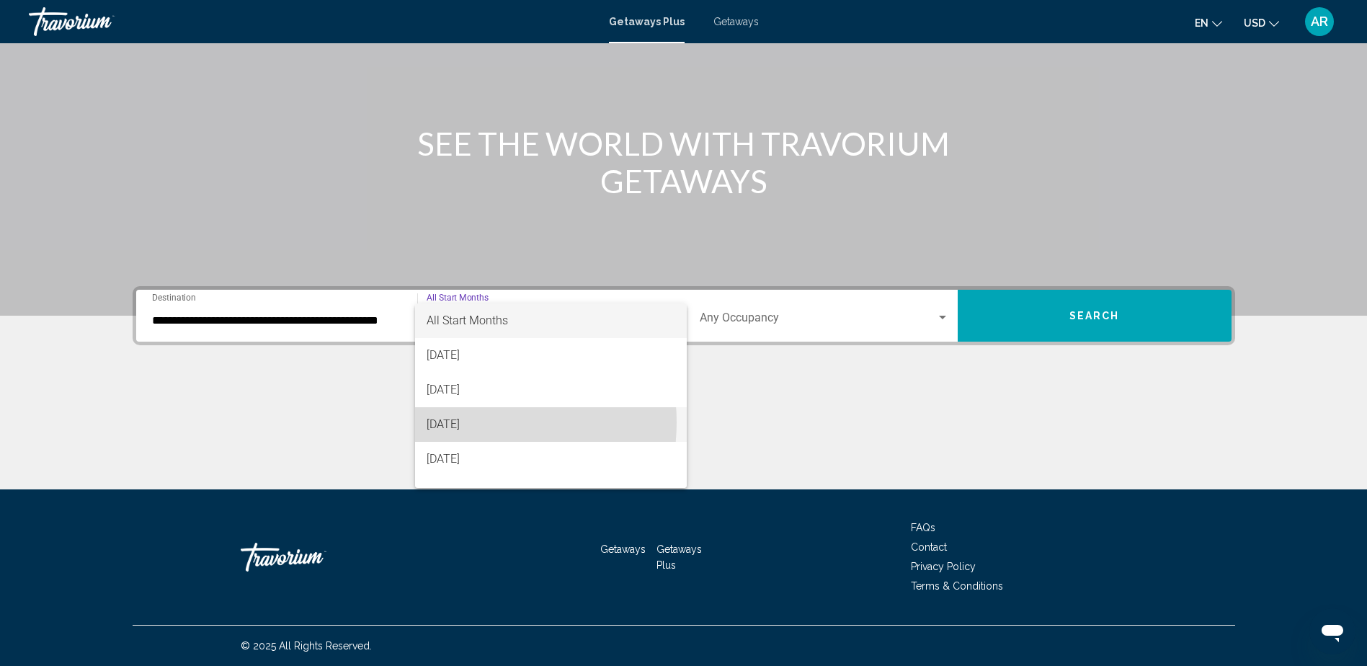
click at [470, 422] on span "[DATE]" at bounding box center [551, 424] width 249 height 35
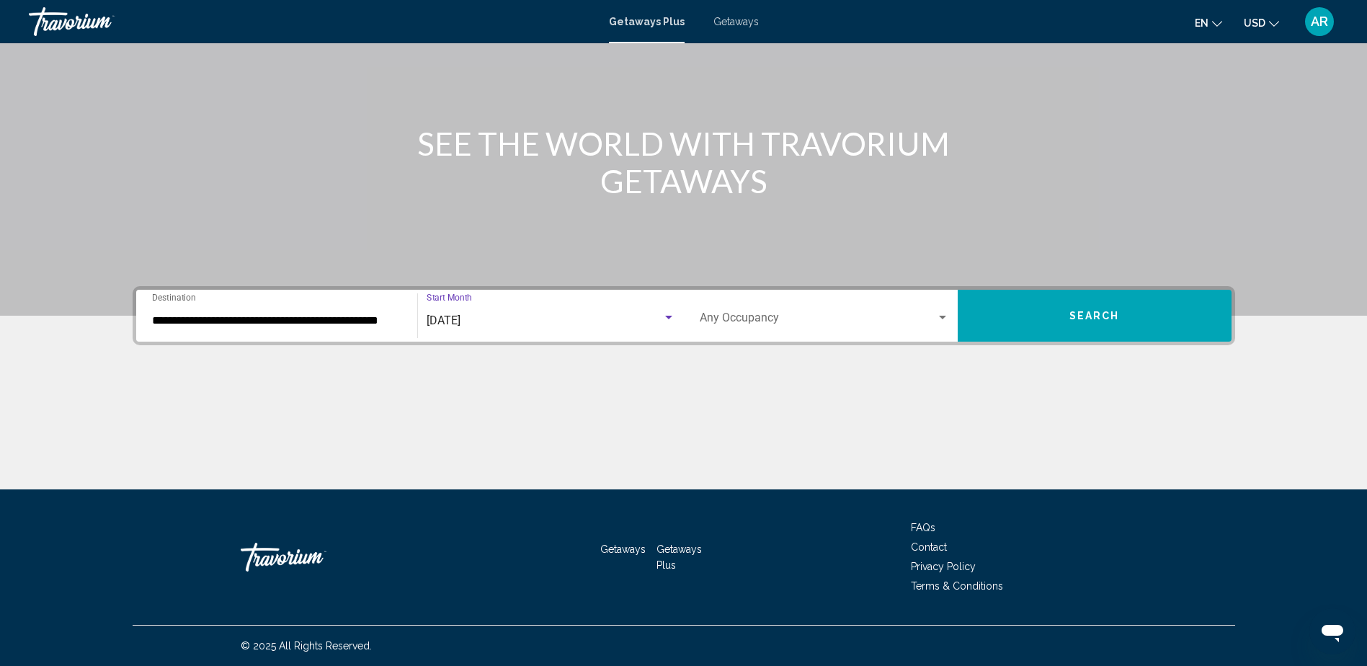
click at [938, 314] on div "Search widget" at bounding box center [942, 318] width 13 height 12
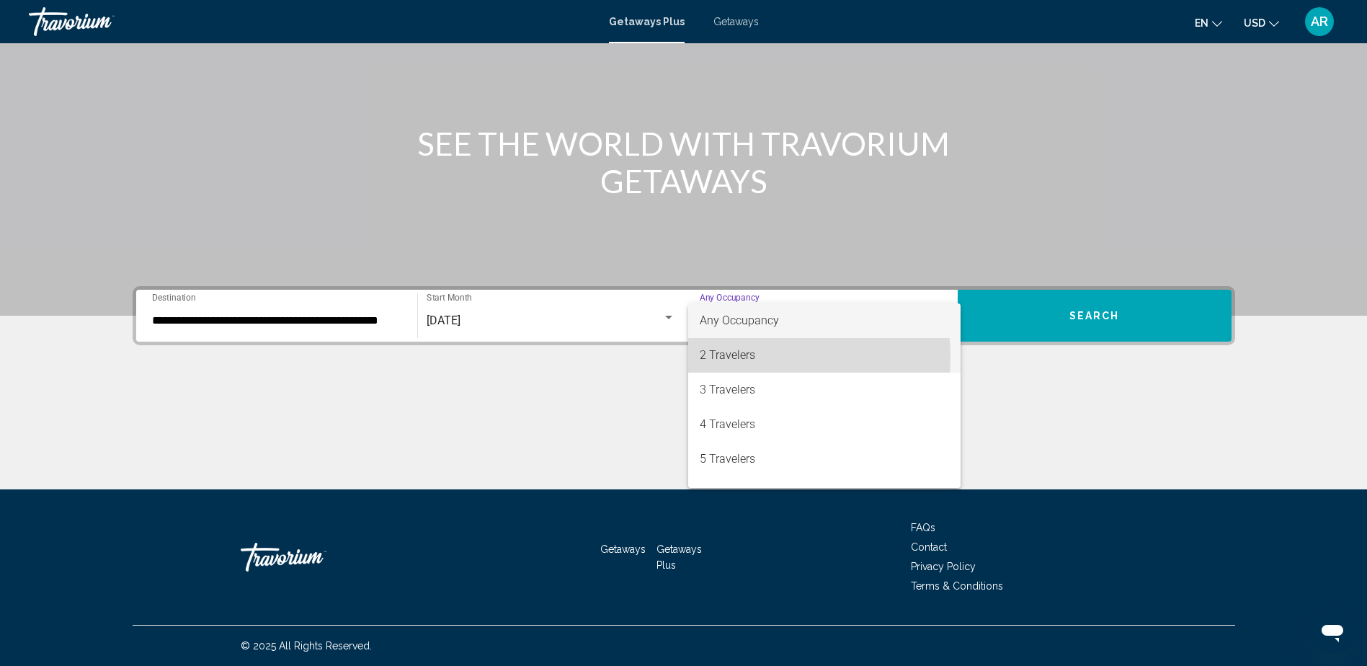
click at [725, 358] on span "2 Travelers" at bounding box center [824, 355] width 249 height 35
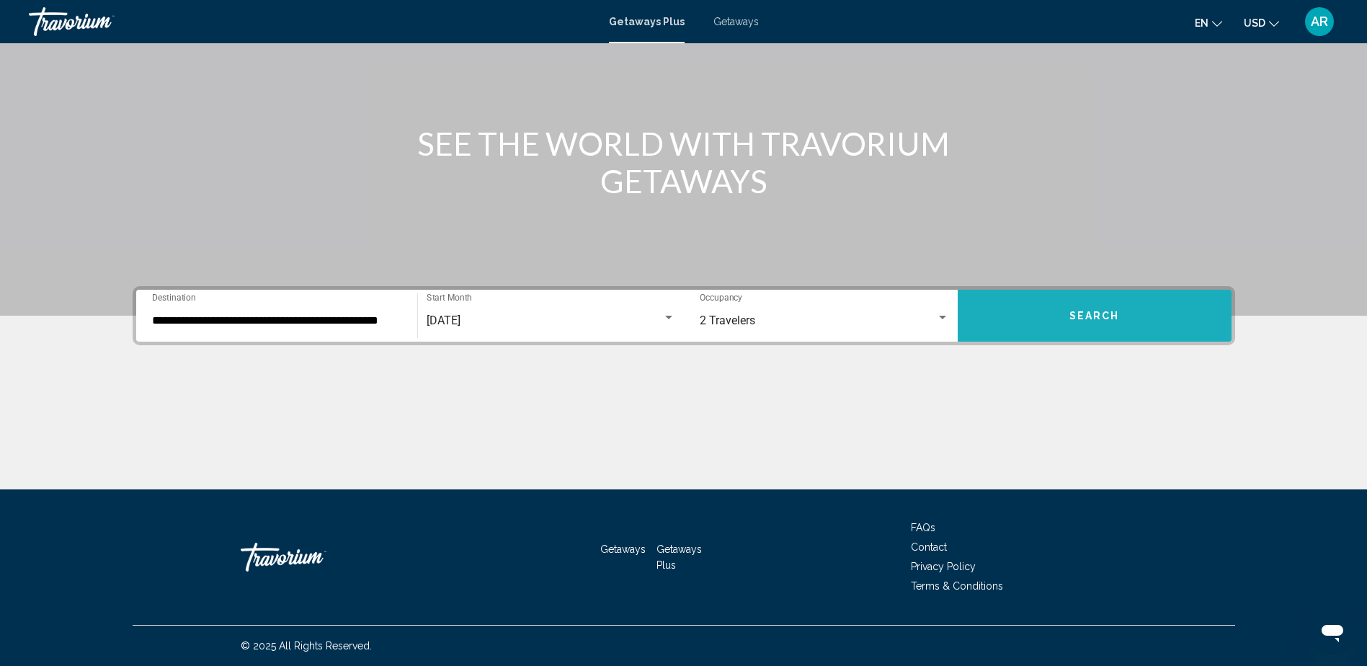
click at [1077, 312] on span "Search" at bounding box center [1095, 317] width 50 height 12
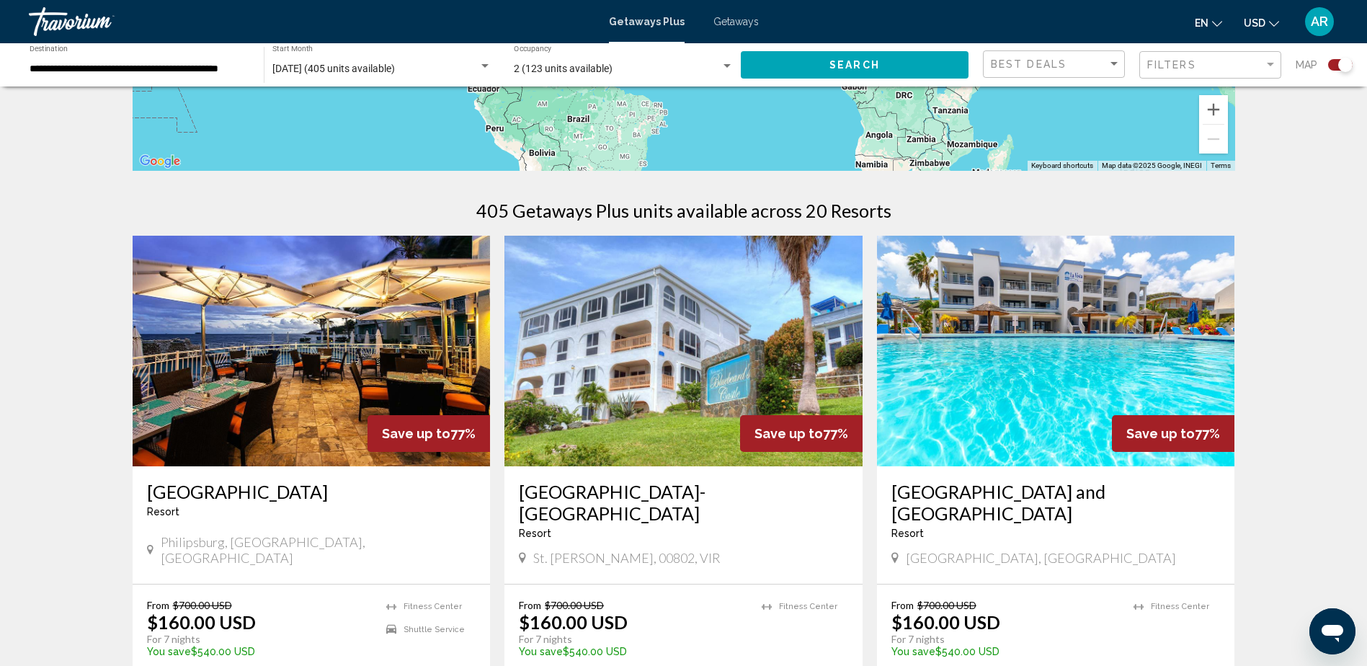
scroll to position [266, 0]
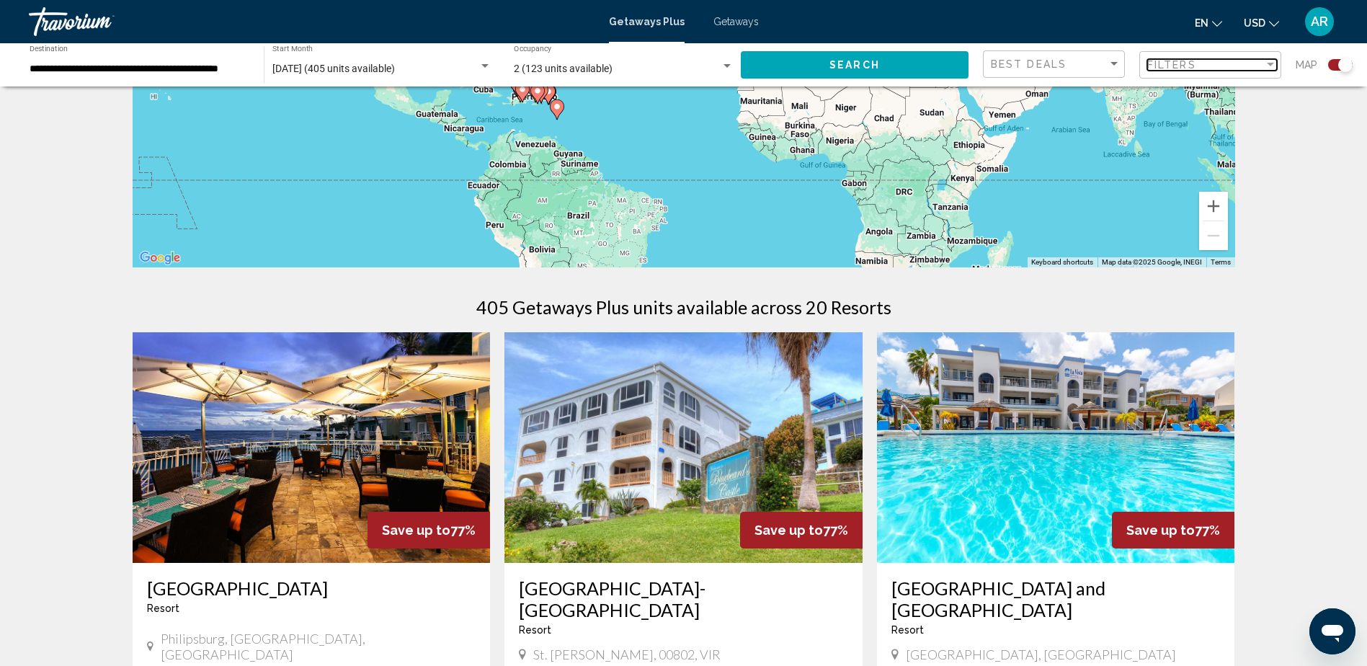
click at [1253, 64] on div "Filters" at bounding box center [1205, 65] width 117 height 12
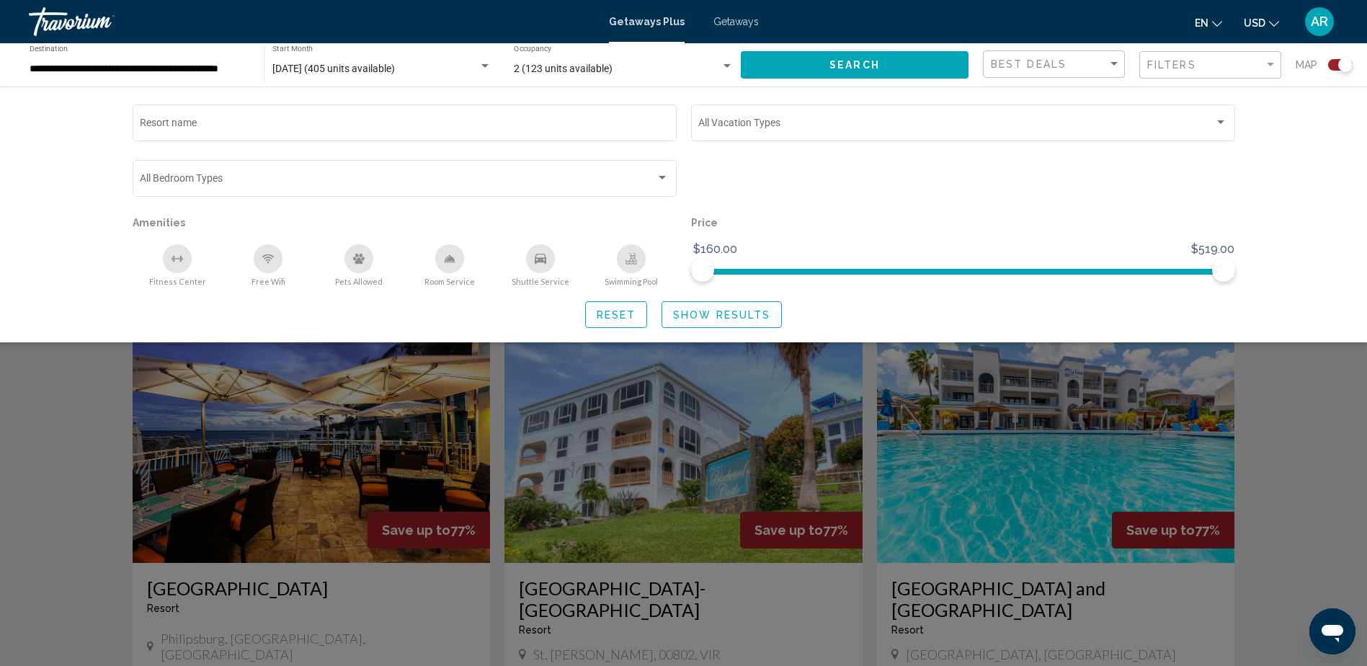
click at [1136, 396] on div "Search widget" at bounding box center [683, 441] width 1367 height 450
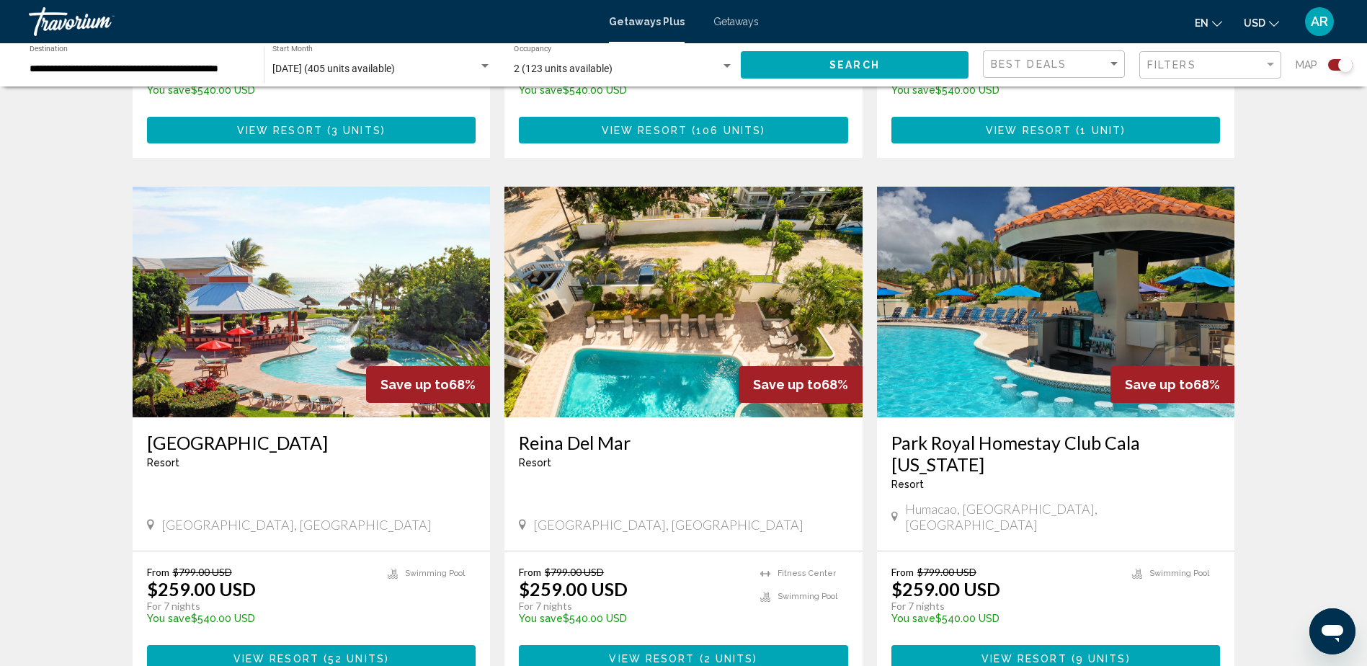
scroll to position [1957, 0]
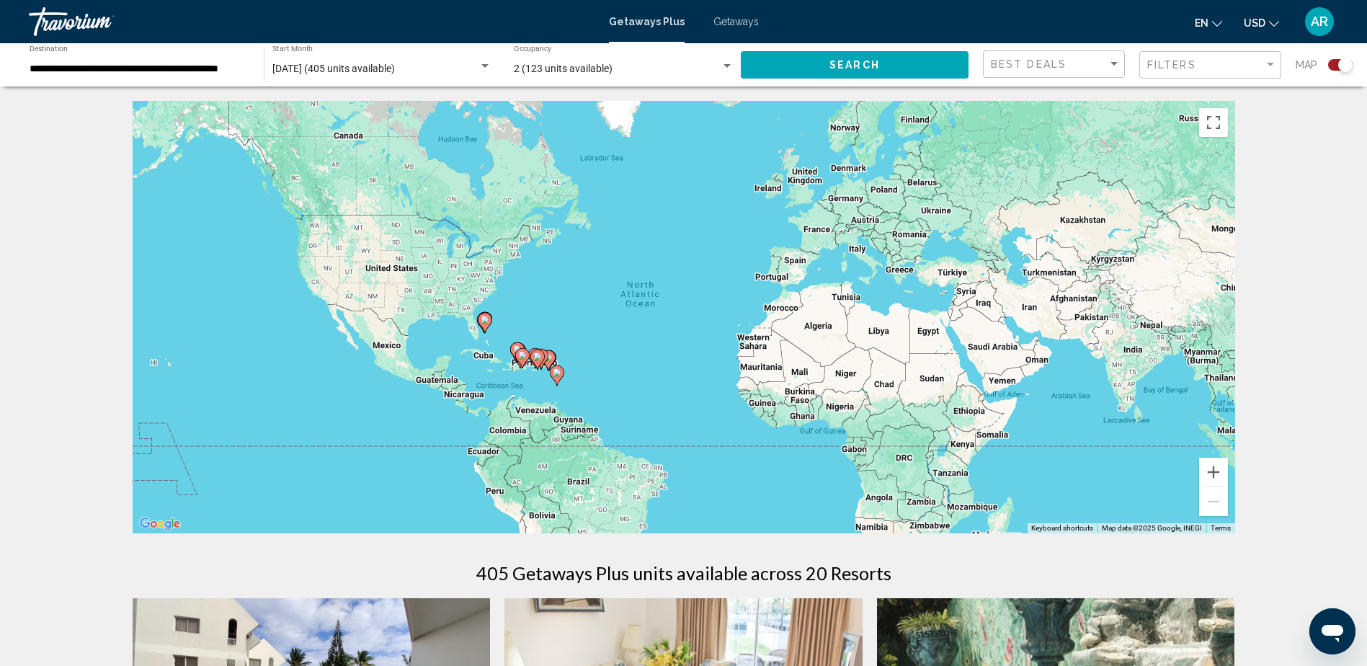
click at [472, 63] on div "[DATE] (405 units available)" at bounding box center [375, 69] width 206 height 12
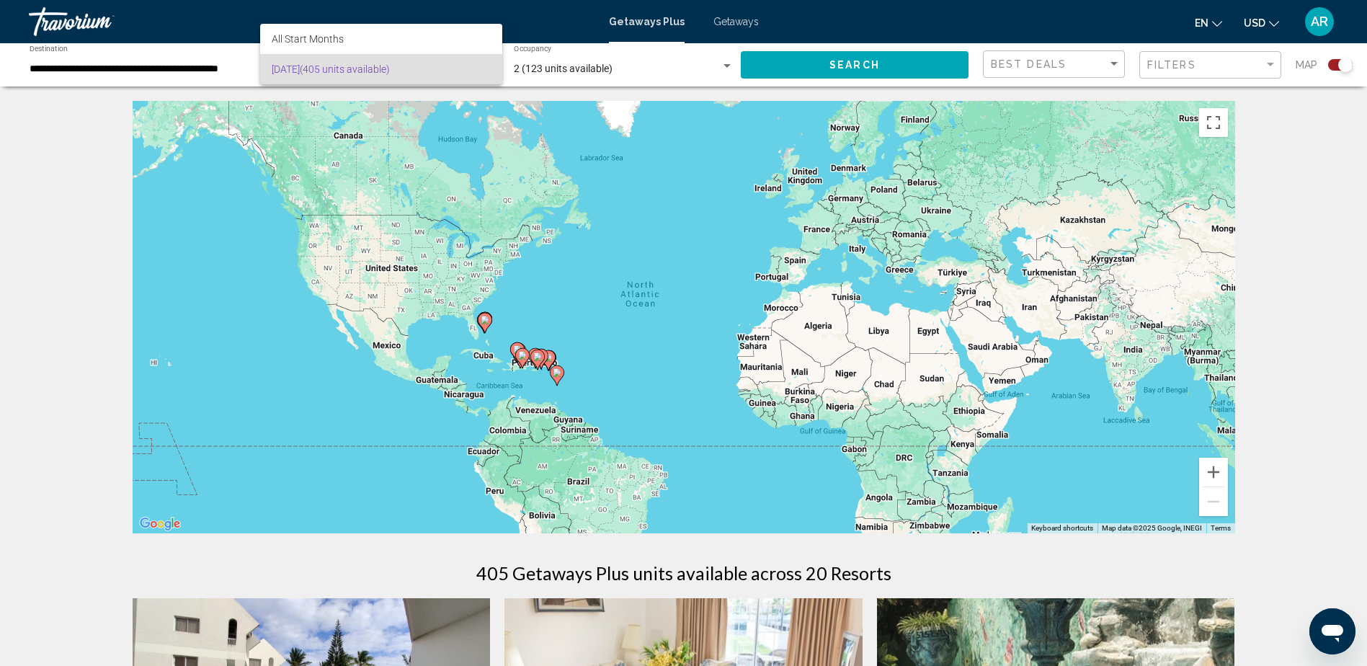
click at [326, 140] on div at bounding box center [683, 333] width 1367 height 666
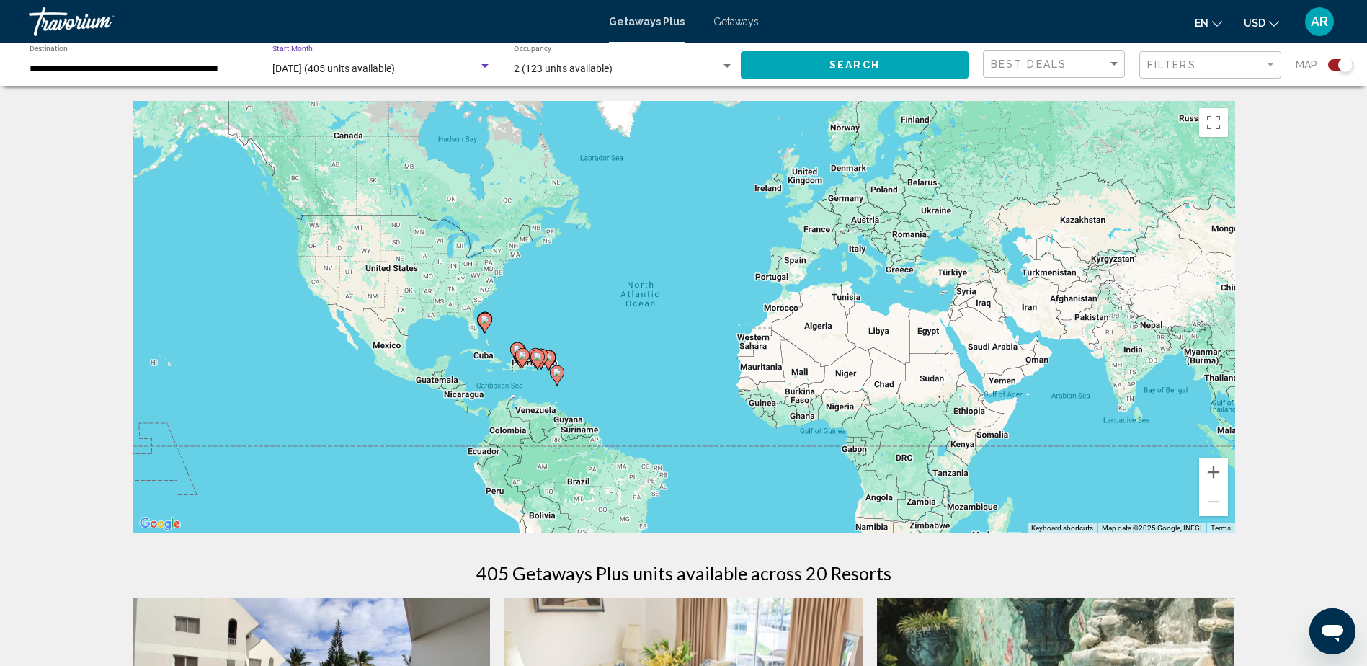
click at [354, 63] on span "[DATE] (405 units available)" at bounding box center [333, 69] width 123 height 12
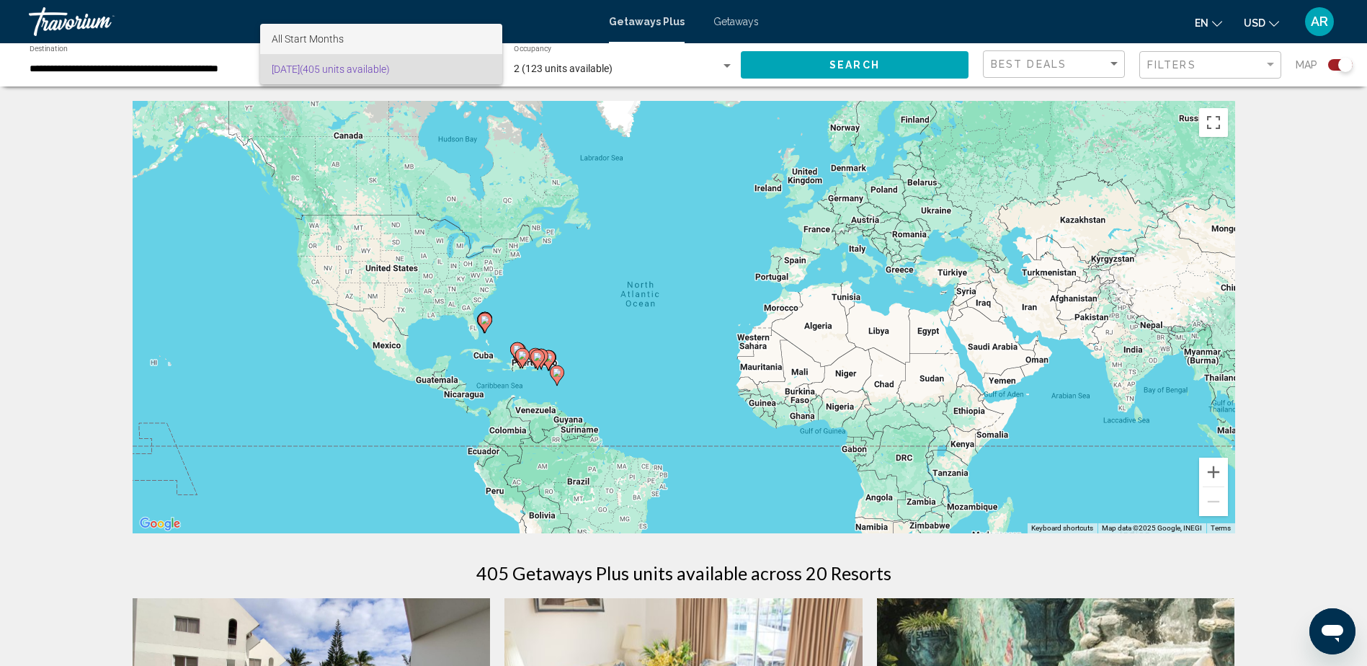
click at [290, 35] on span "All Start Months" at bounding box center [308, 39] width 72 height 12
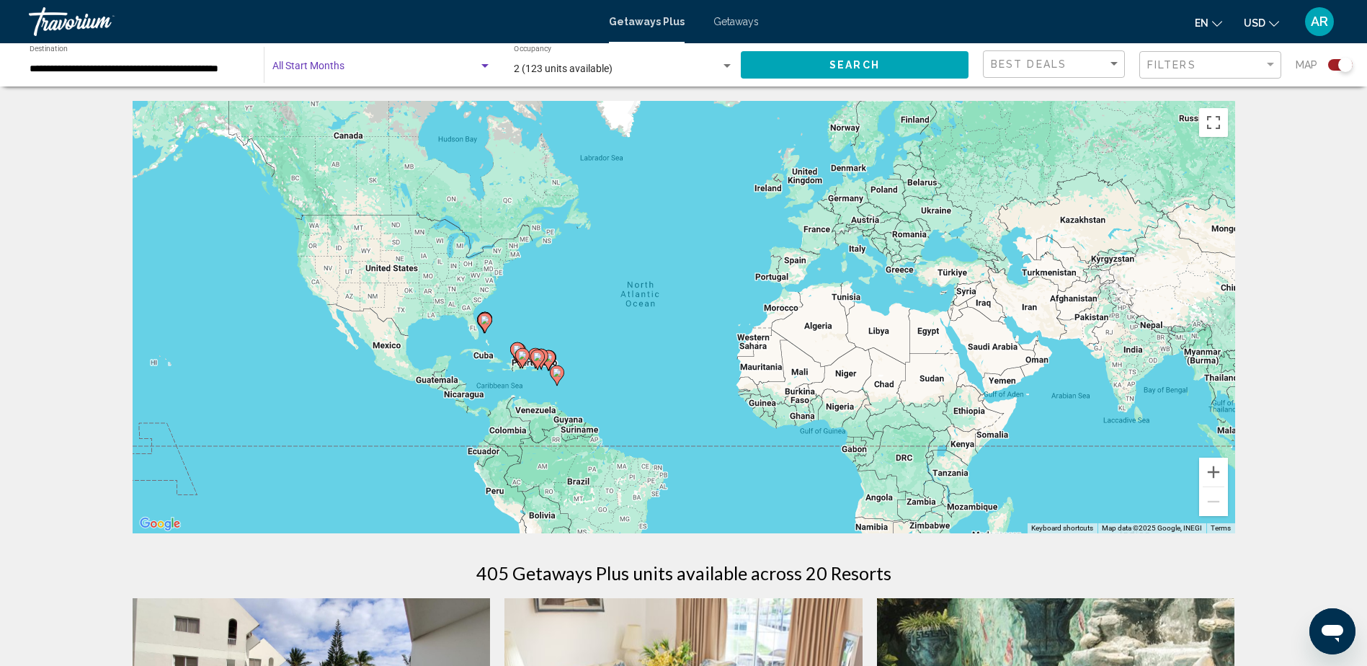
click at [360, 67] on span "Search widget" at bounding box center [375, 69] width 206 height 12
click at [138, 88] on div at bounding box center [683, 333] width 1367 height 666
click at [353, 60] on div "Start Month All Start Months" at bounding box center [381, 65] width 219 height 40
click at [334, 74] on span "All Start Months" at bounding box center [308, 69] width 72 height 12
click at [819, 68] on button "Search" at bounding box center [855, 64] width 228 height 27
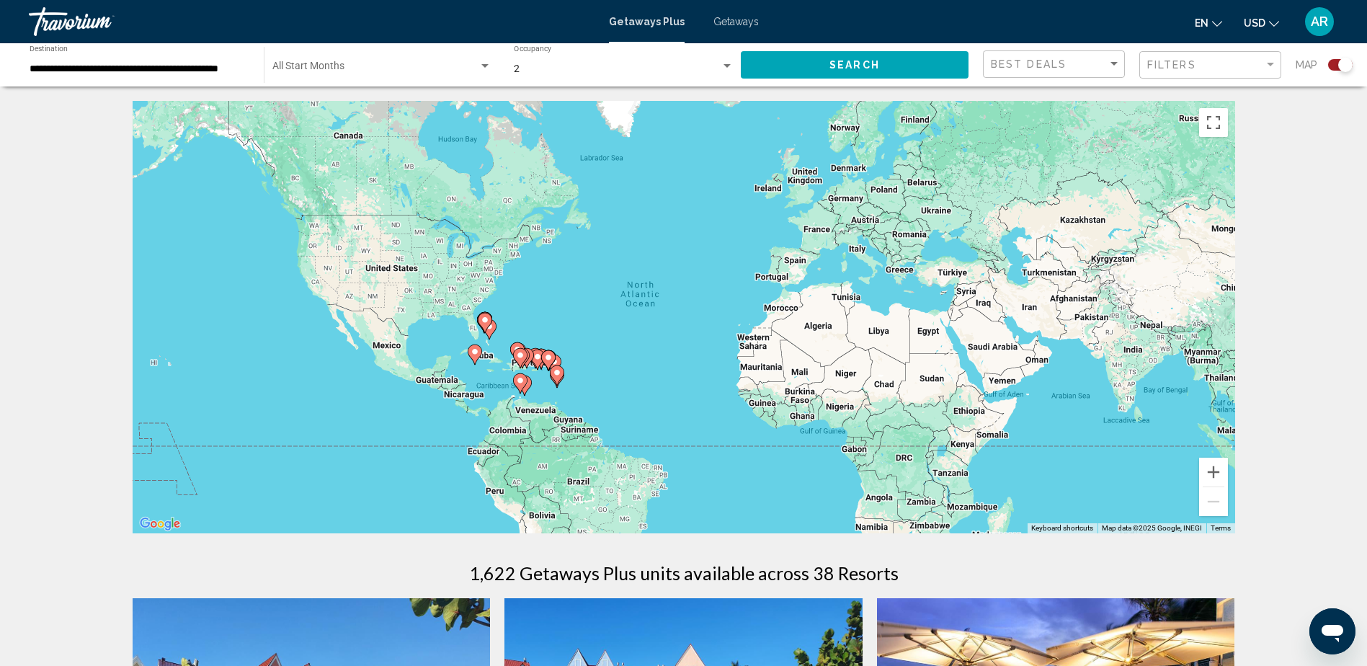
click at [388, 66] on span "Search widget" at bounding box center [375, 69] width 206 height 12
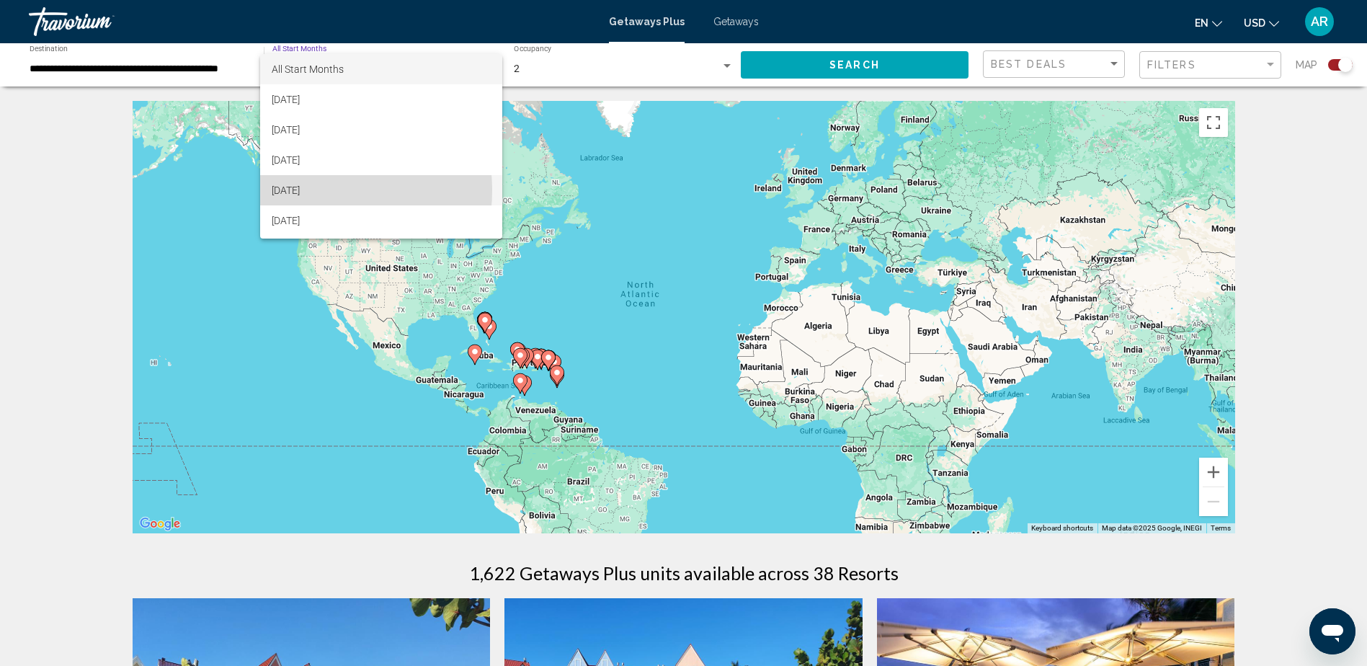
click at [304, 190] on span "[DATE]" at bounding box center [381, 190] width 219 height 30
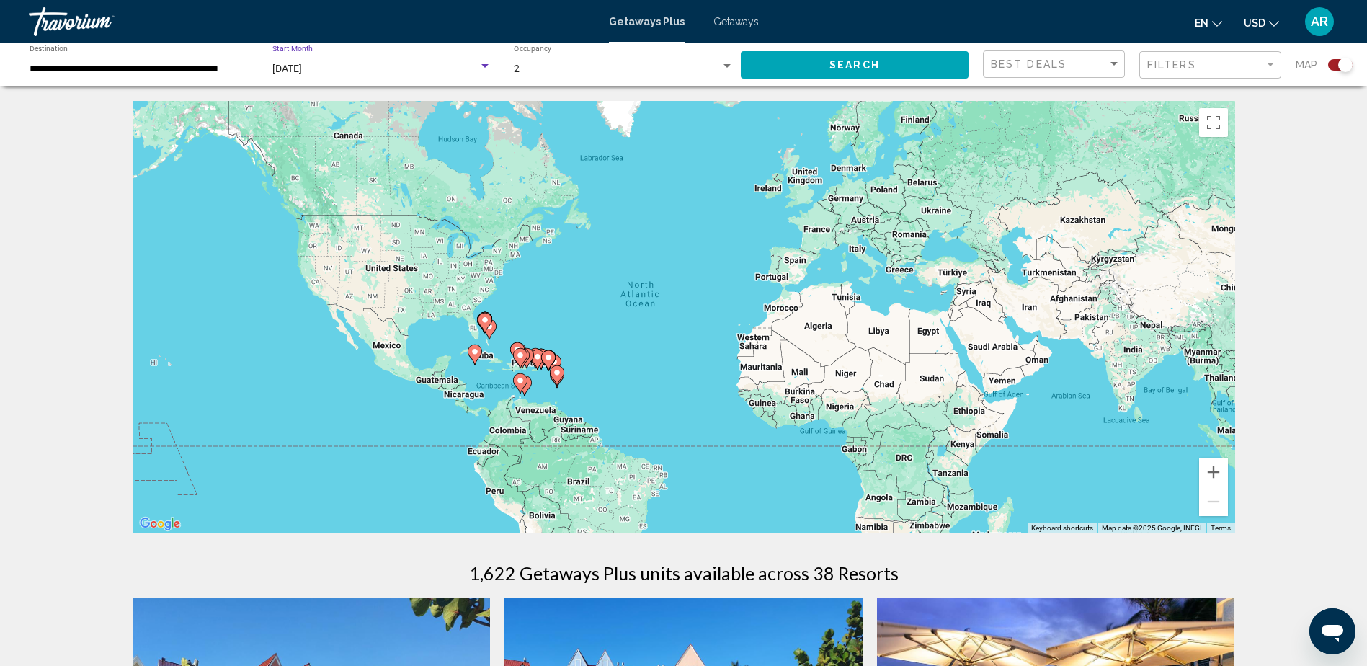
click at [825, 69] on button "Search" at bounding box center [855, 64] width 228 height 27
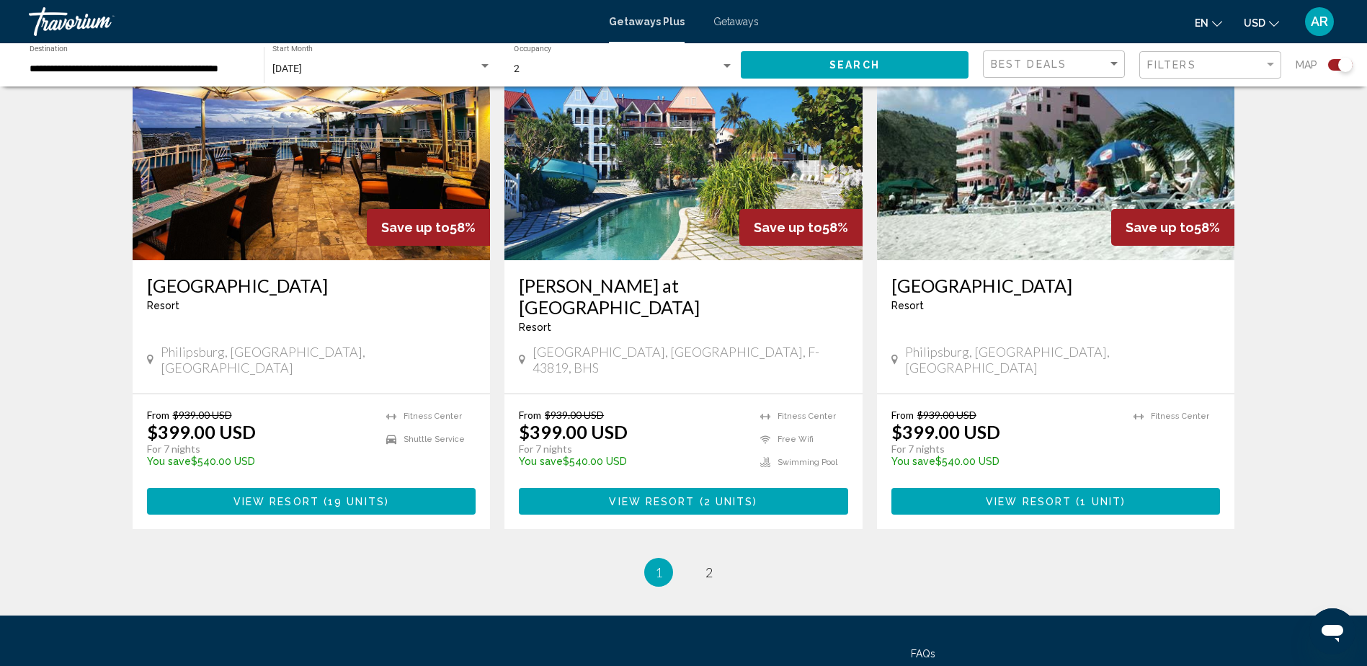
scroll to position [2114, 0]
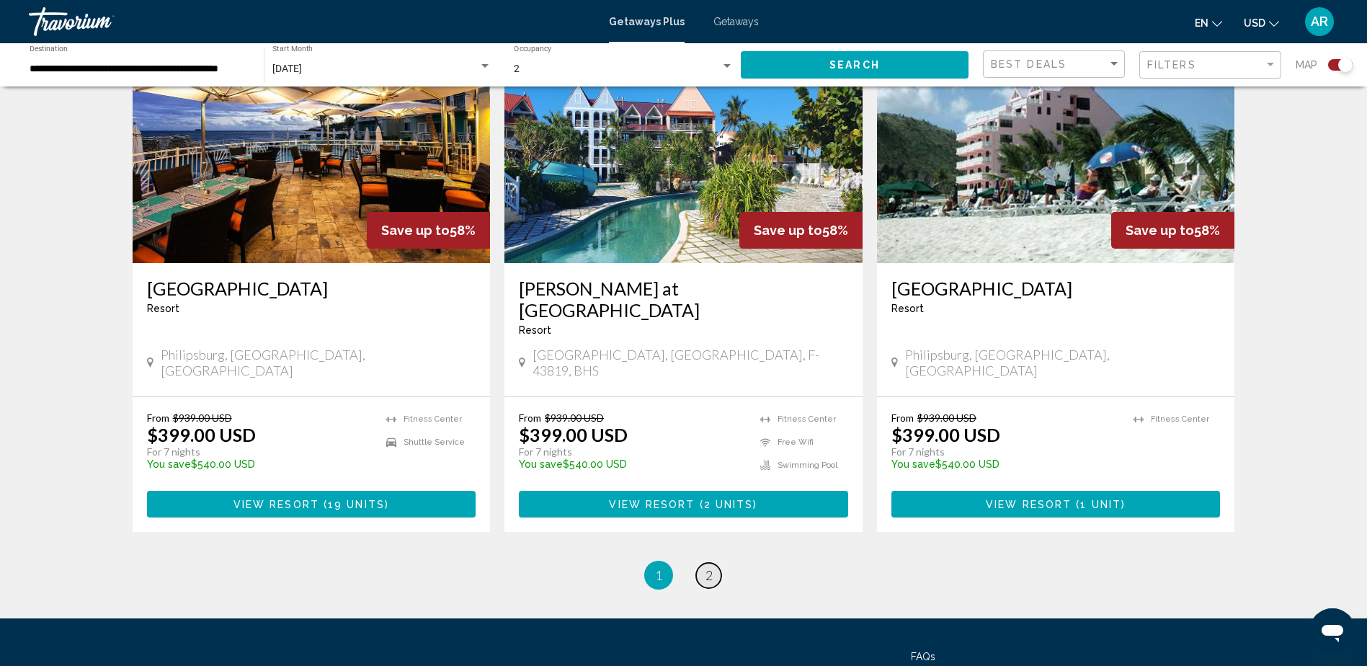
click at [707, 567] on span "2" at bounding box center [709, 575] width 7 height 16
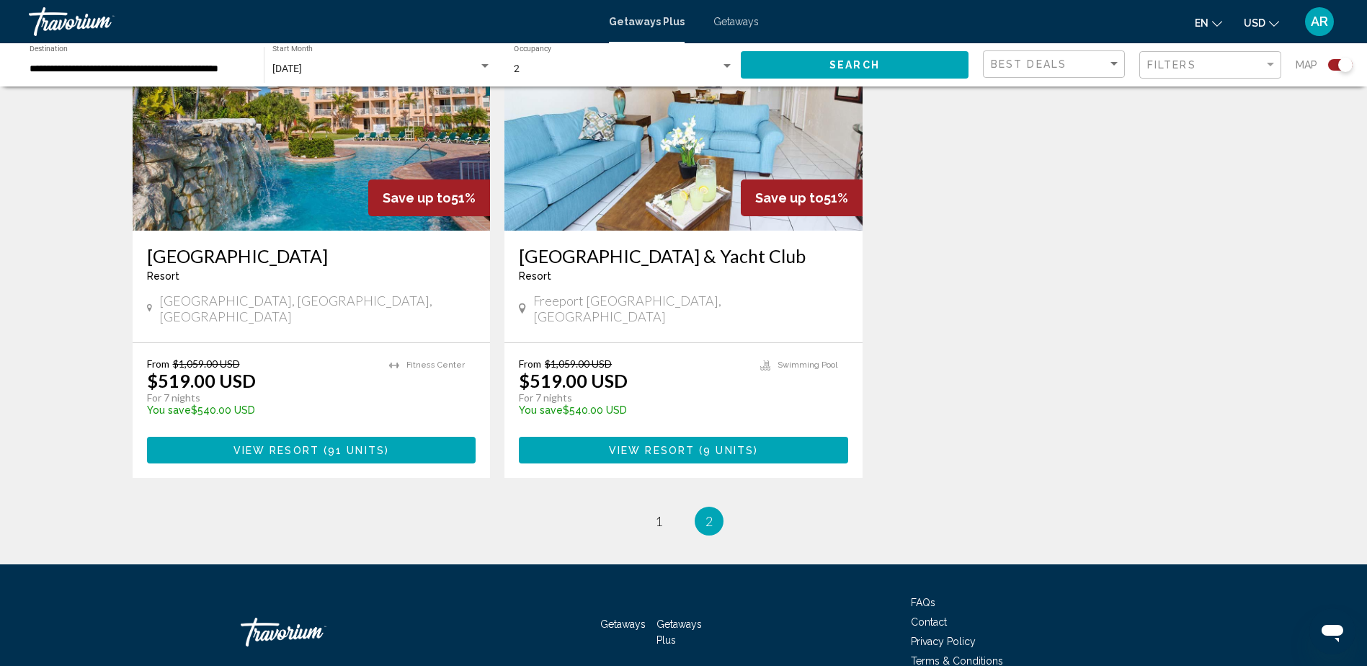
scroll to position [600, 0]
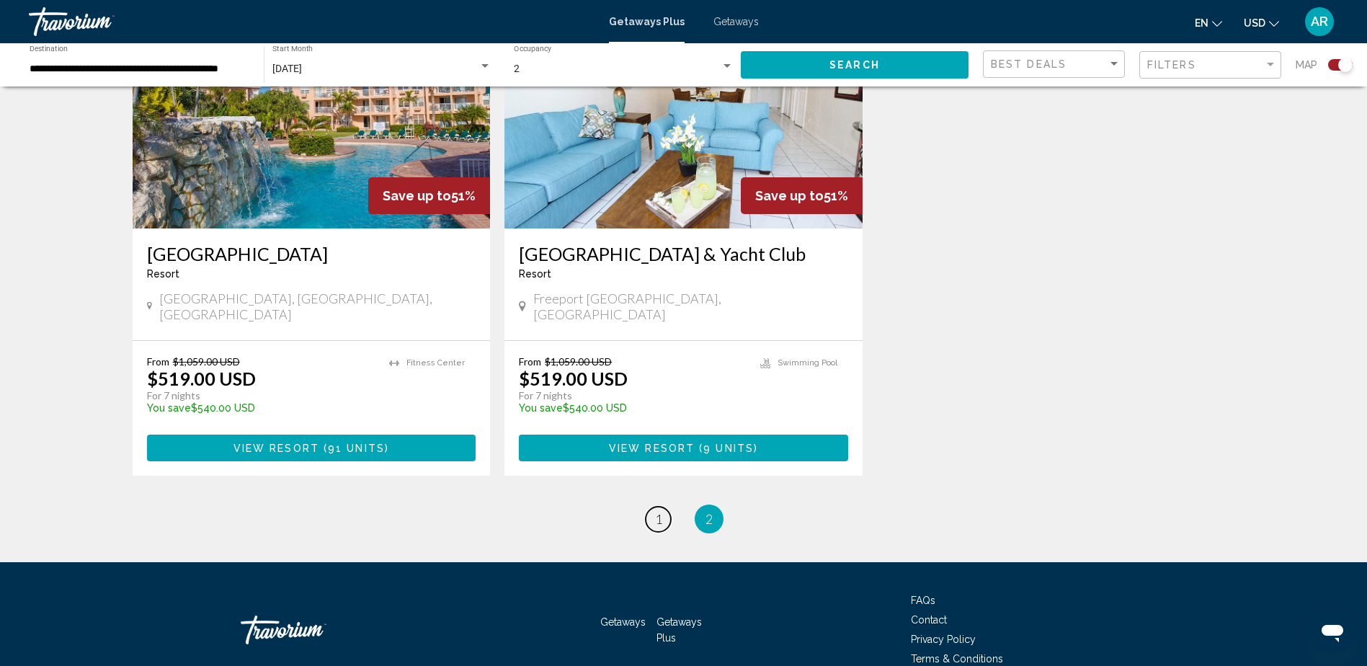
click at [662, 507] on link "page 1" at bounding box center [658, 519] width 25 height 25
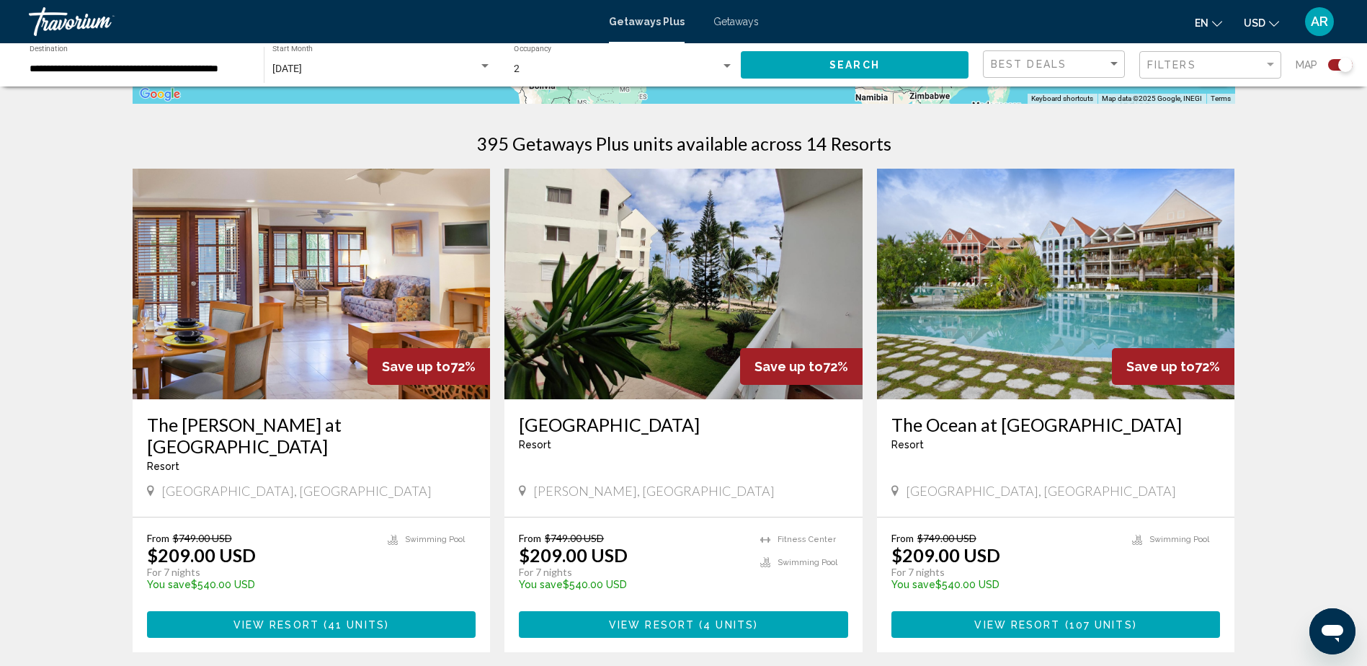
scroll to position [420, 0]
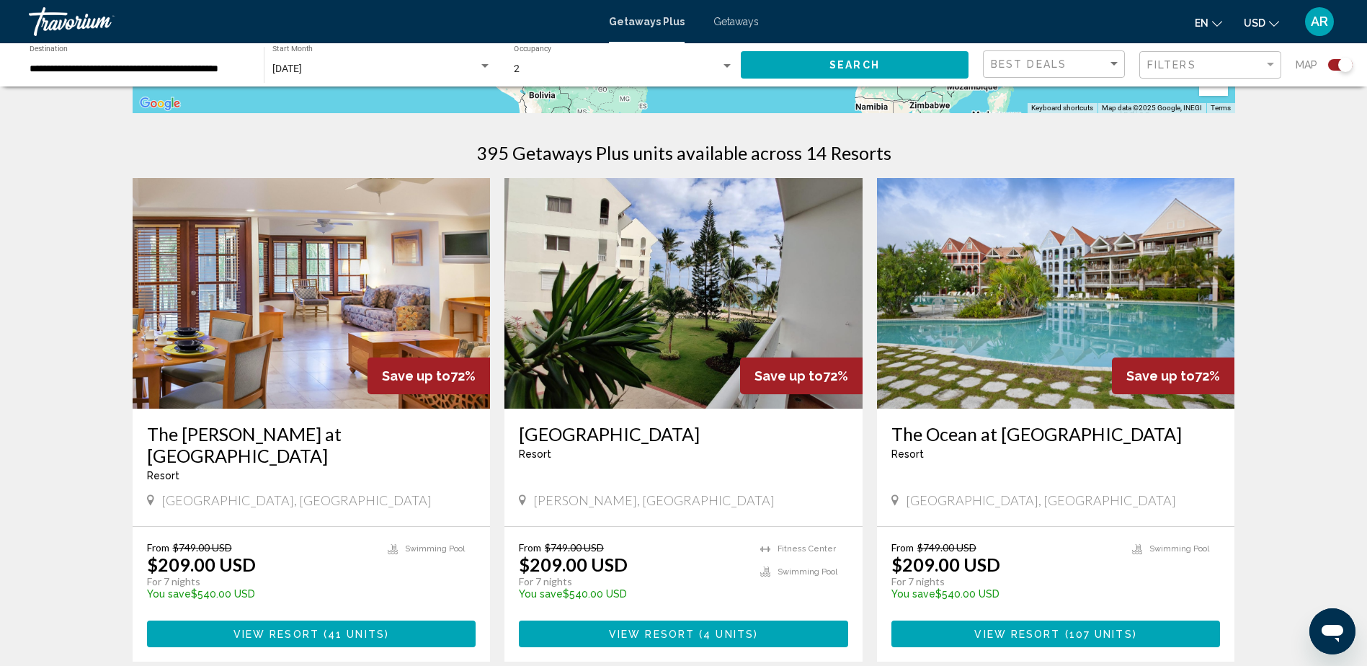
click at [623, 331] on img "Main content" at bounding box center [684, 293] width 358 height 231
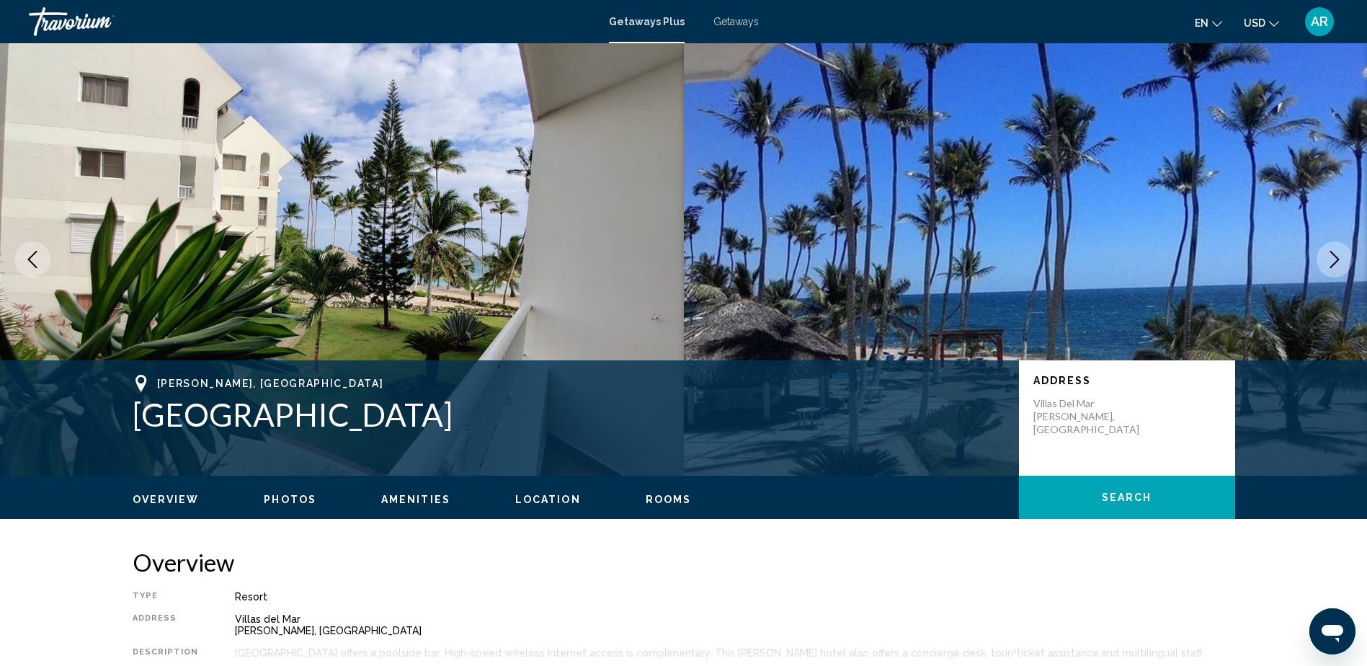
click at [1338, 260] on icon "Next image" at bounding box center [1334, 259] width 17 height 17
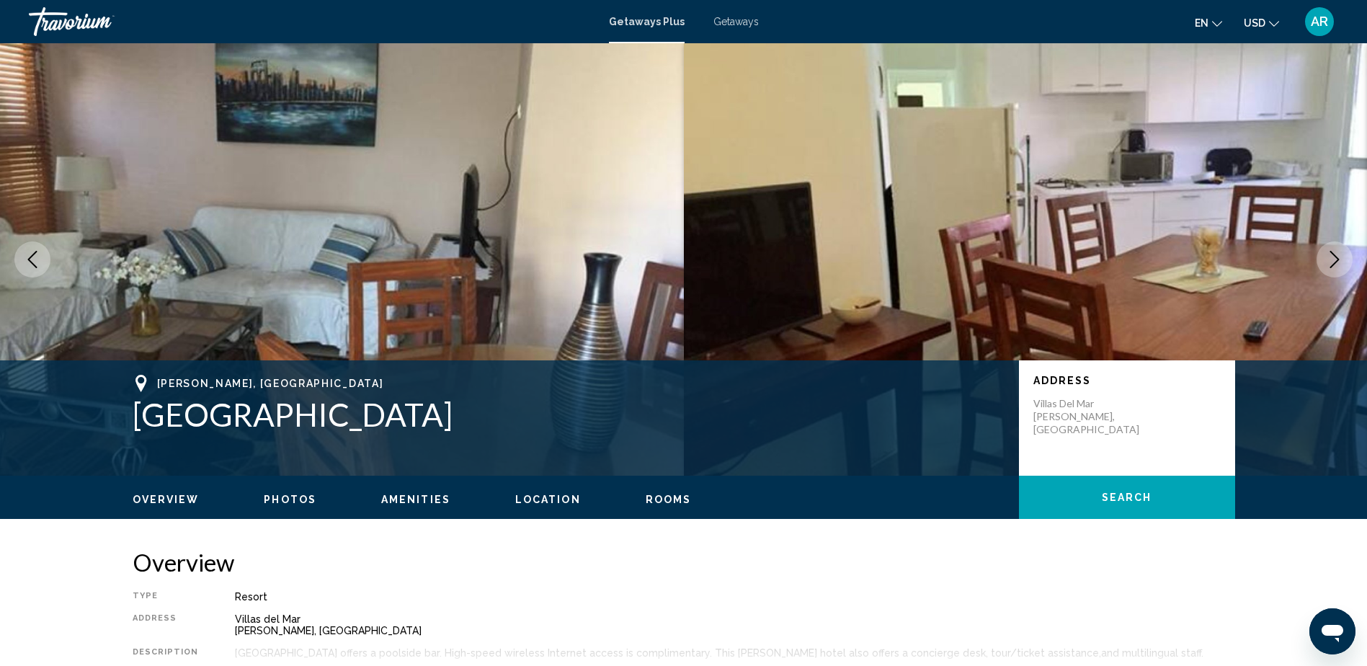
click at [1338, 261] on icon "Next image" at bounding box center [1334, 259] width 9 height 17
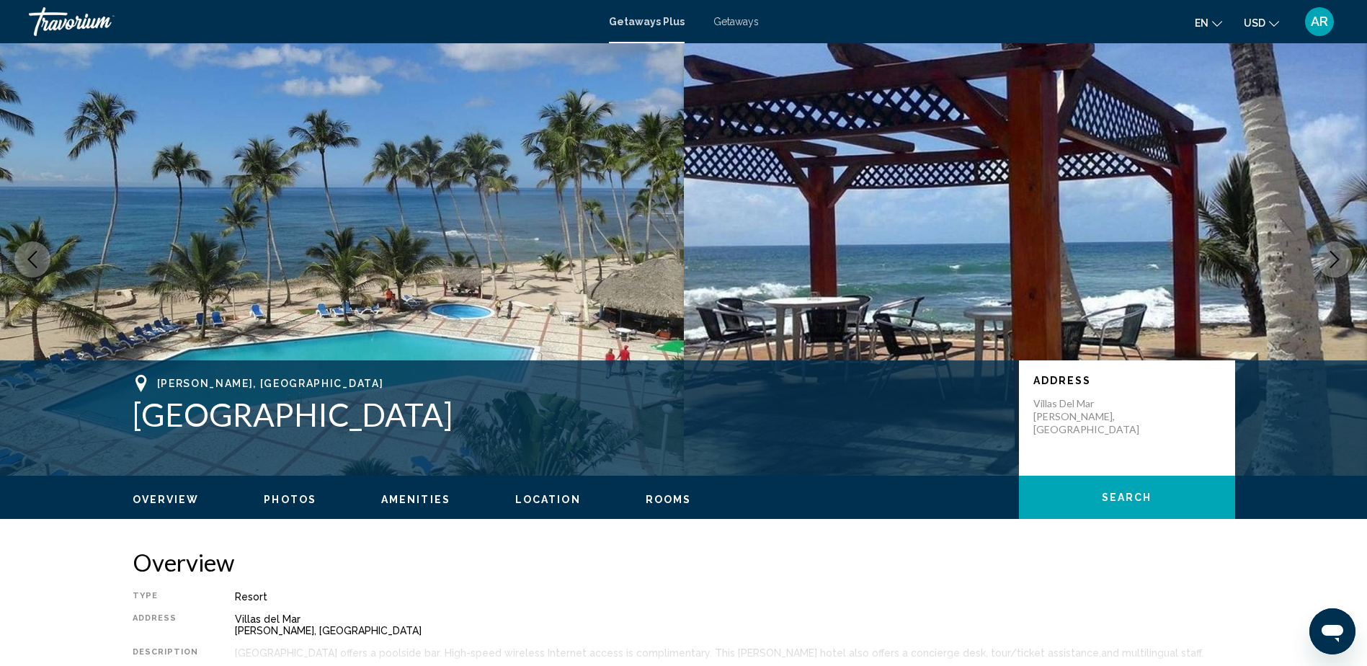
click at [1338, 261] on icon "Next image" at bounding box center [1334, 259] width 9 height 17
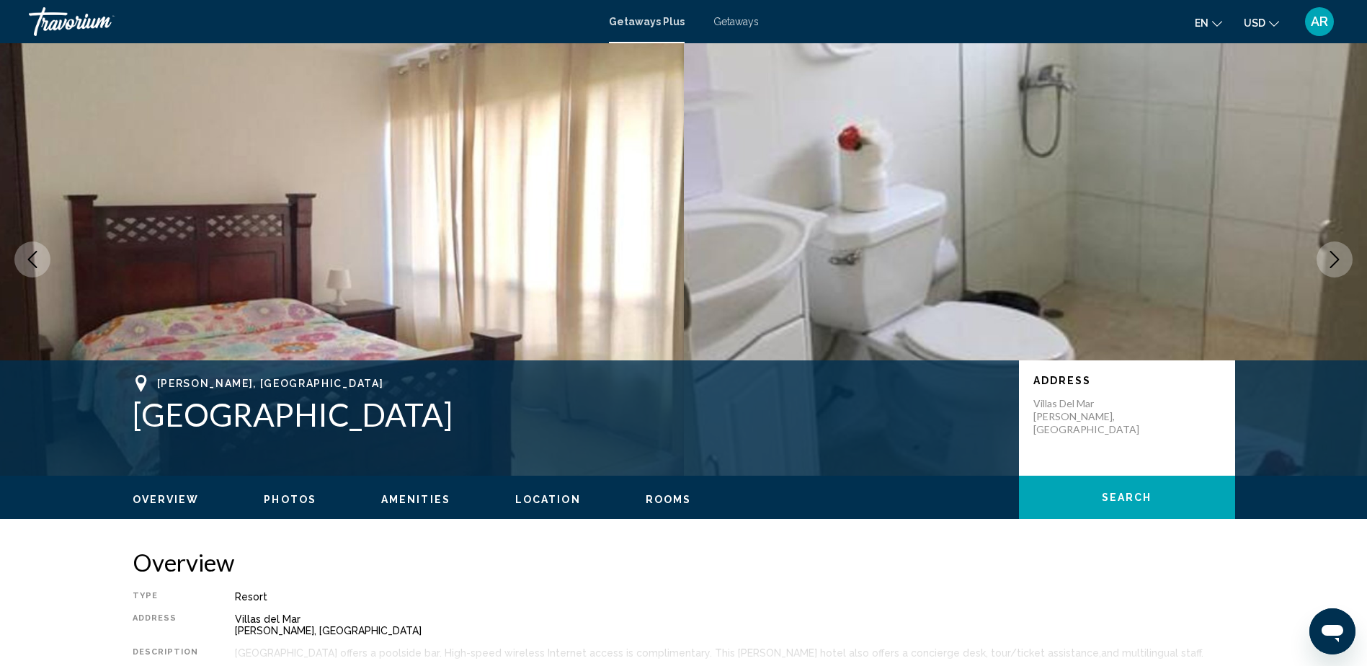
click at [1338, 261] on icon "Next image" at bounding box center [1334, 259] width 9 height 17
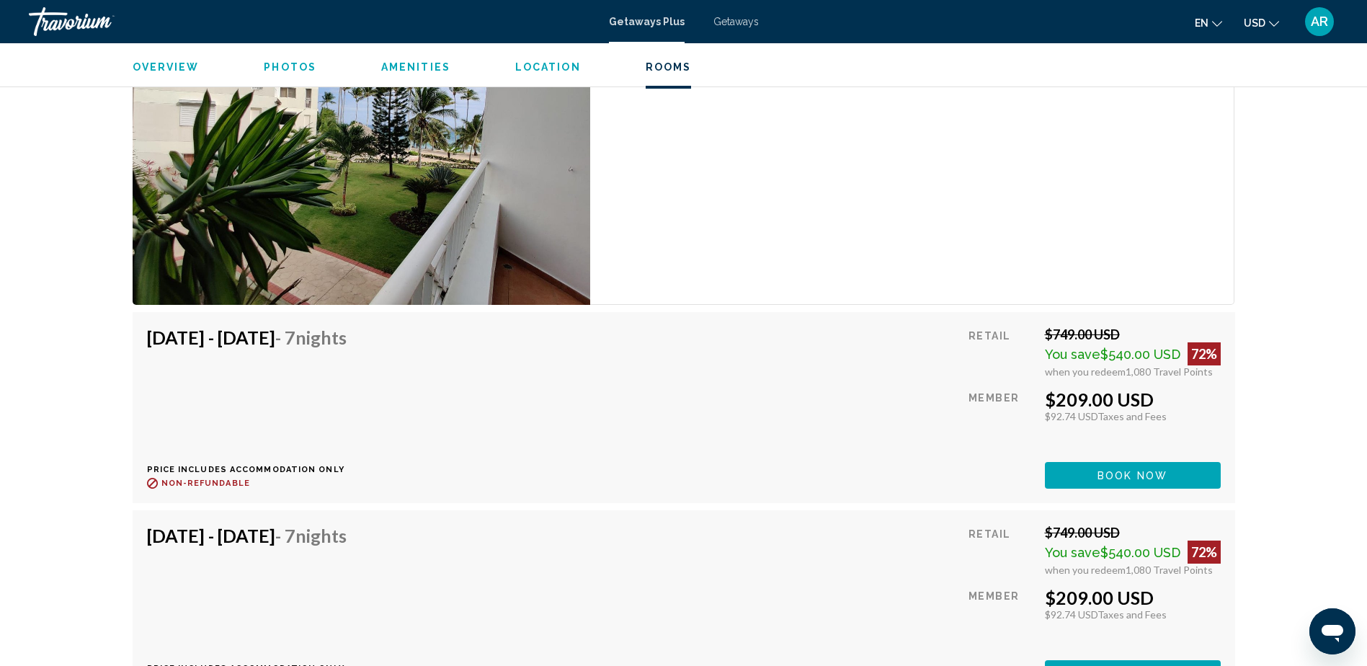
scroll to position [2405, 0]
